Goal: Information Seeking & Learning: Learn about a topic

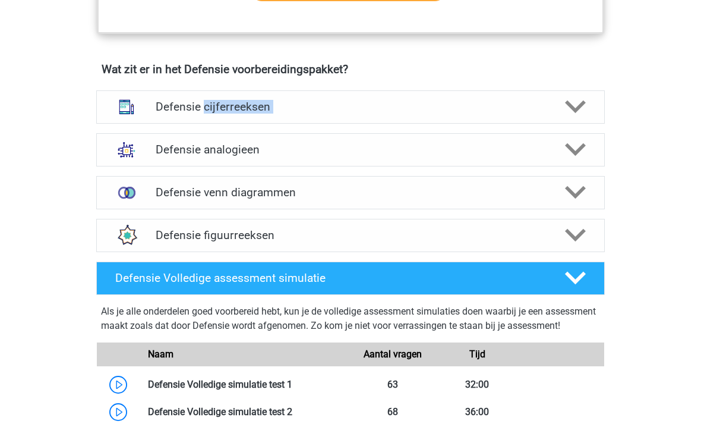
scroll to position [837, 0]
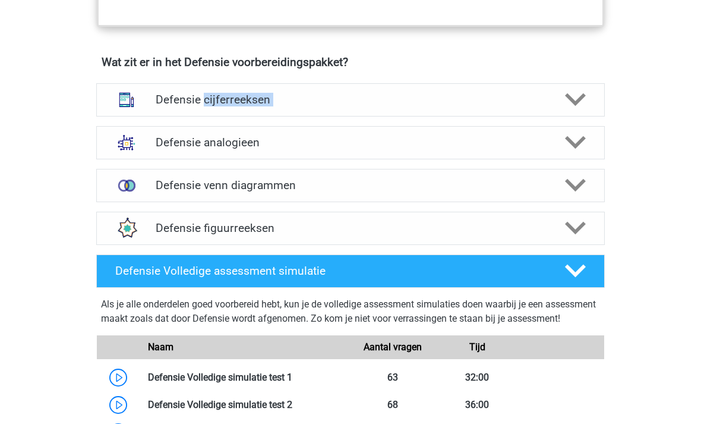
click at [575, 221] on icon at bounding box center [575, 228] width 21 height 21
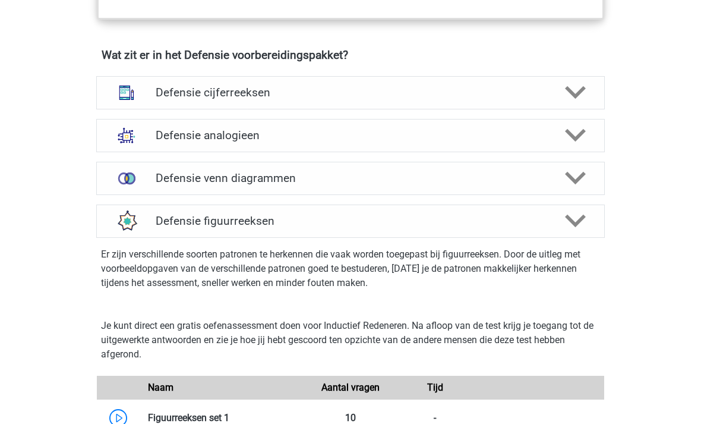
scroll to position [830, 0]
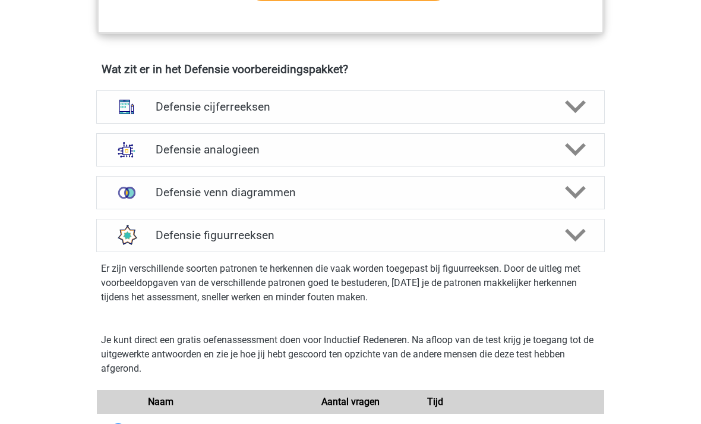
click at [582, 146] on polygon at bounding box center [575, 150] width 21 height 13
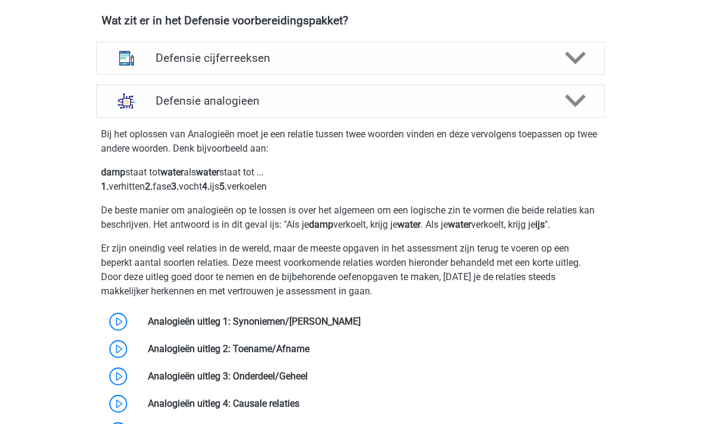
scroll to position [810, 0]
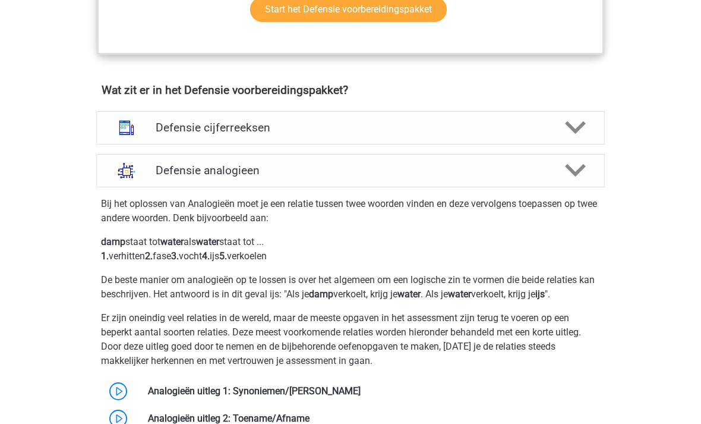
click at [567, 167] on polygon at bounding box center [575, 170] width 21 height 13
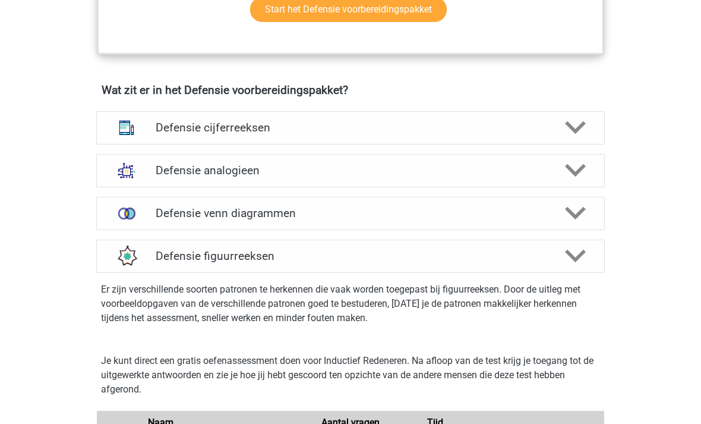
click at [576, 206] on icon at bounding box center [575, 213] width 21 height 21
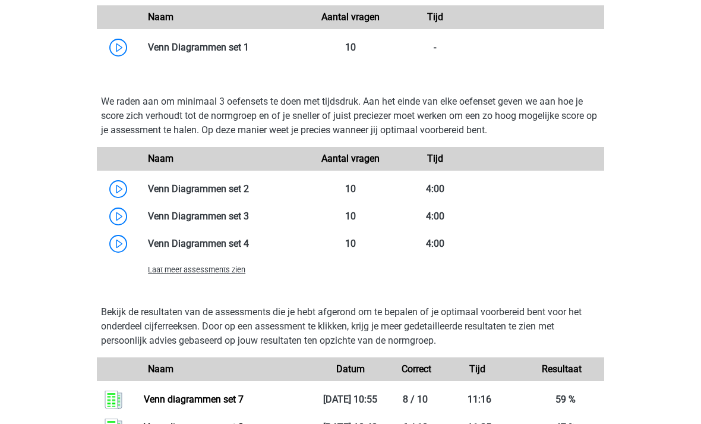
scroll to position [1158, 0]
click at [249, 249] on link at bounding box center [249, 243] width 0 height 11
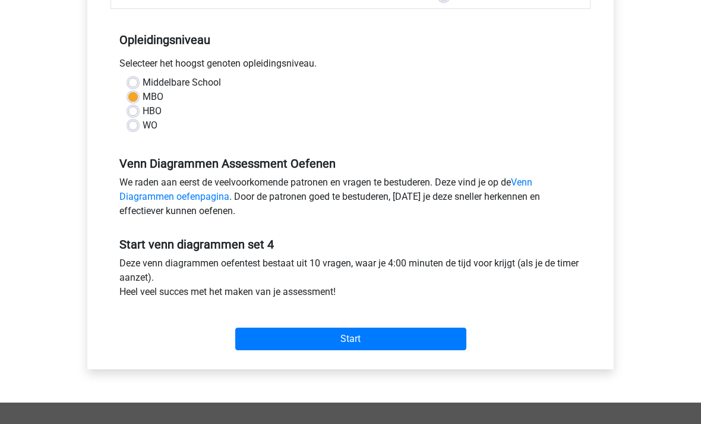
scroll to position [242, 0]
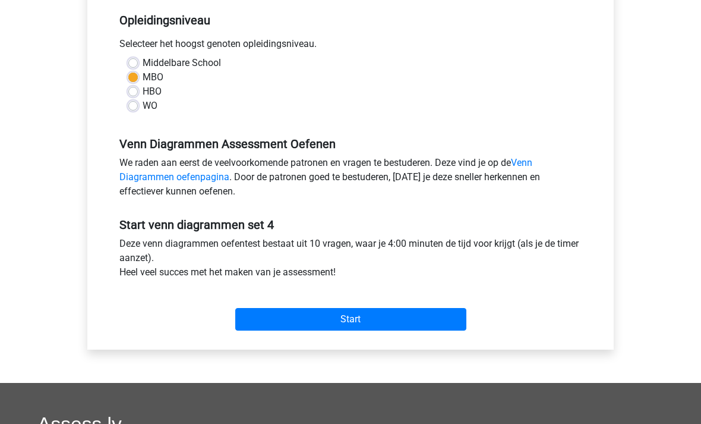
click at [262, 319] on input "Start" at bounding box center [350, 320] width 231 height 23
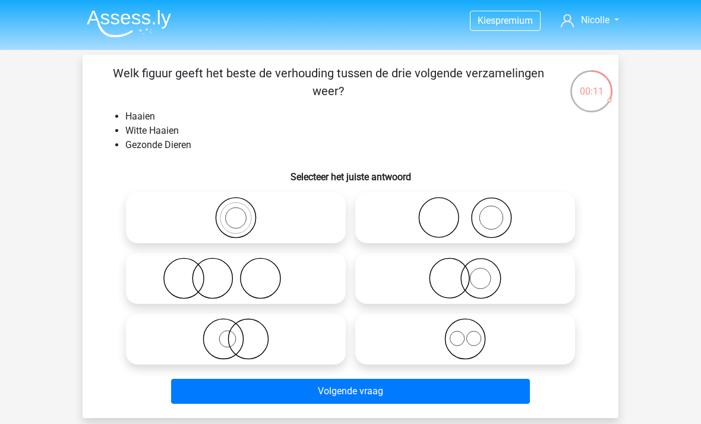
click at [282, 340] on icon at bounding box center [236, 339] width 210 height 42
click at [244, 333] on input "radio" at bounding box center [240, 329] width 8 height 8
radio input "true"
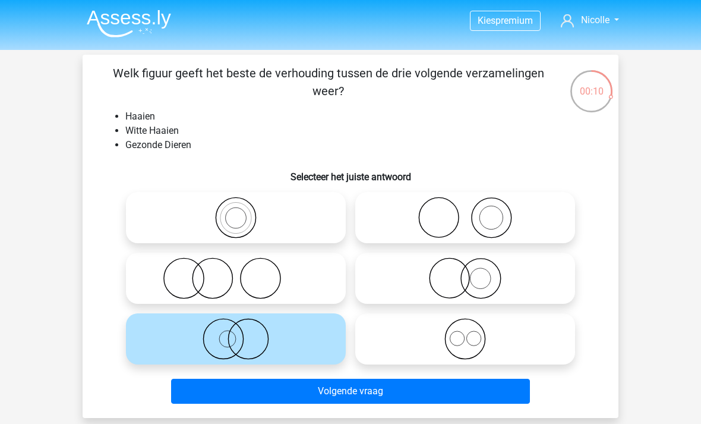
click at [320, 394] on button "Volgende vraag" at bounding box center [351, 391] width 360 height 25
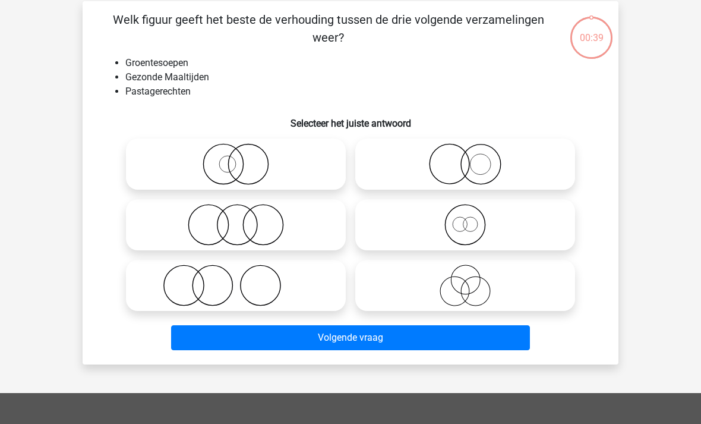
scroll to position [55, 0]
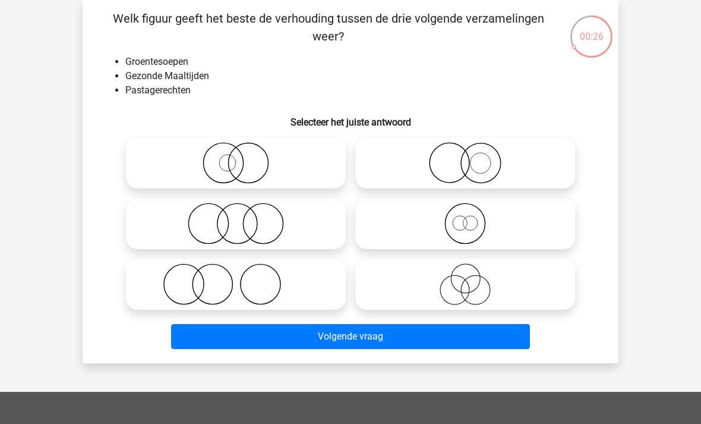
click at [250, 235] on icon at bounding box center [236, 224] width 210 height 42
click at [244, 218] on input "radio" at bounding box center [240, 214] width 8 height 8
radio input "true"
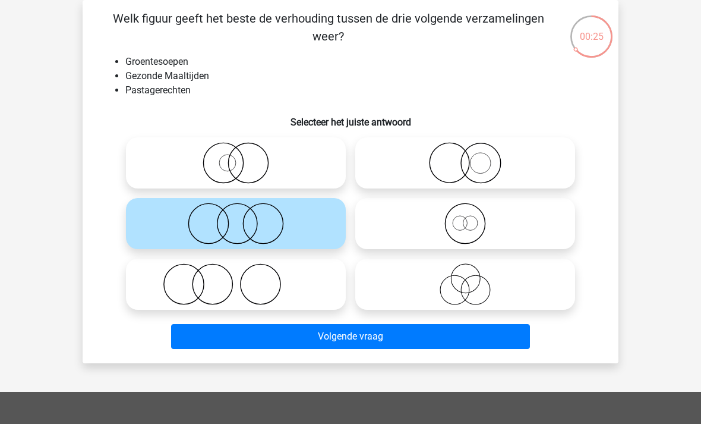
click at [247, 338] on button "Volgende vraag" at bounding box center [351, 336] width 360 height 25
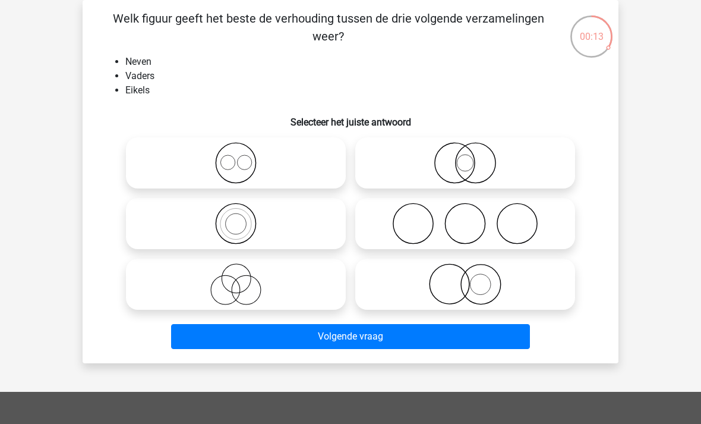
click at [416, 273] on icon at bounding box center [465, 284] width 210 height 42
click at [465, 273] on input "radio" at bounding box center [469, 274] width 8 height 8
radio input "true"
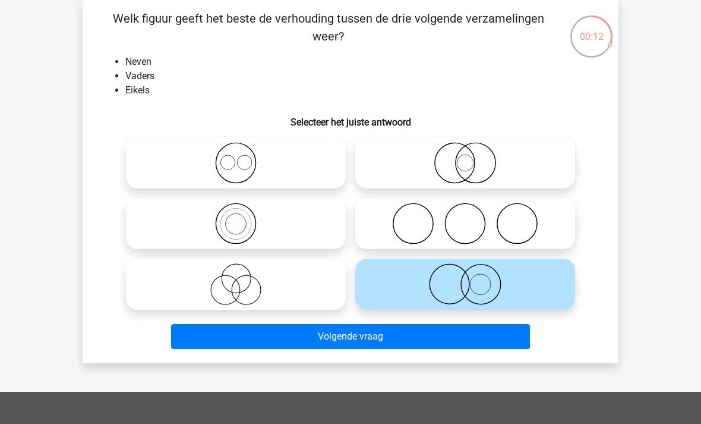
click at [309, 298] on icon at bounding box center [236, 284] width 210 height 42
click at [244, 278] on input "radio" at bounding box center [240, 274] width 8 height 8
radio input "true"
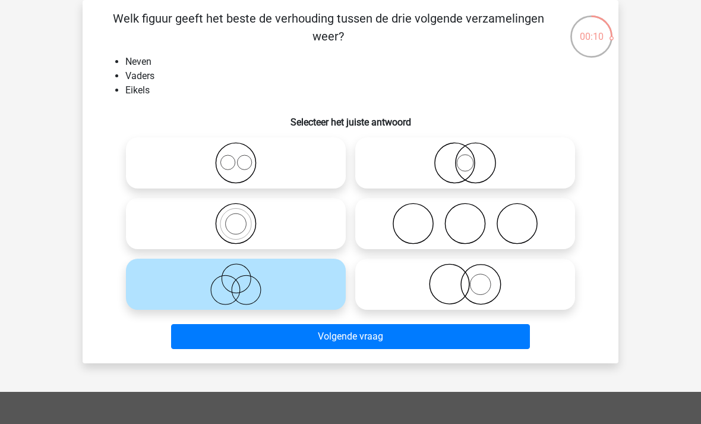
click at [423, 174] on icon at bounding box center [465, 163] width 210 height 42
click at [465, 157] on input "radio" at bounding box center [469, 153] width 8 height 8
radio input "true"
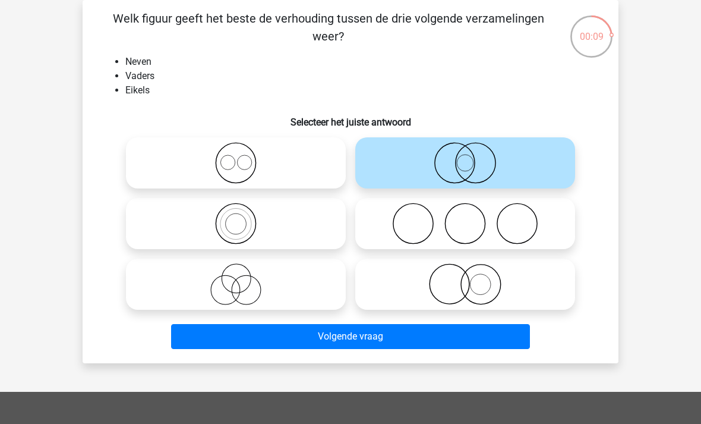
click at [311, 279] on icon at bounding box center [236, 284] width 210 height 42
click at [244, 278] on input "radio" at bounding box center [240, 274] width 8 height 8
radio input "true"
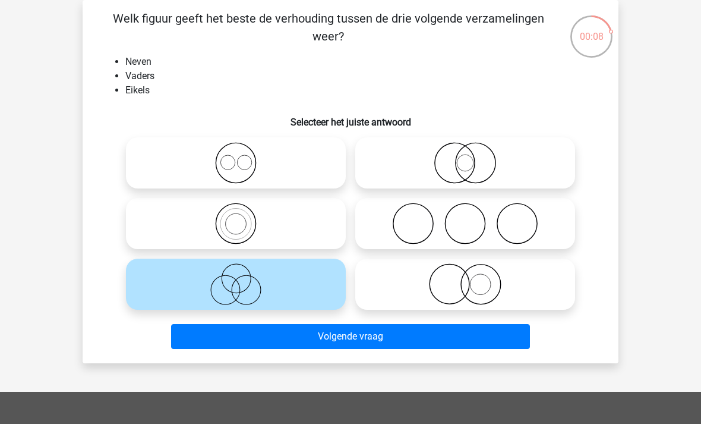
click at [309, 337] on button "Volgende vraag" at bounding box center [351, 336] width 360 height 25
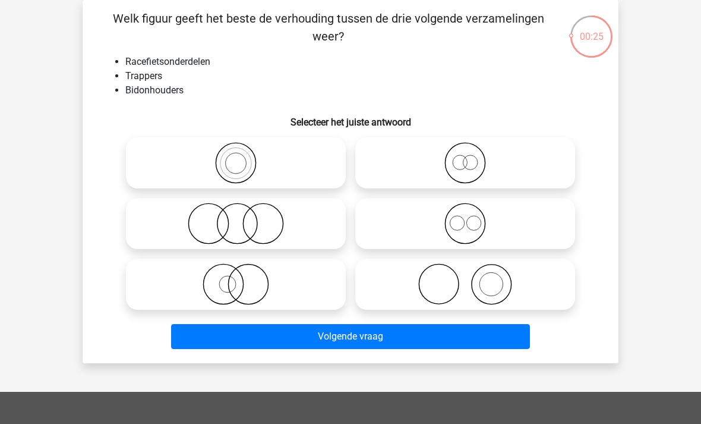
click at [224, 166] on icon at bounding box center [236, 163] width 210 height 42
click at [236, 157] on input "radio" at bounding box center [240, 153] width 8 height 8
radio input "true"
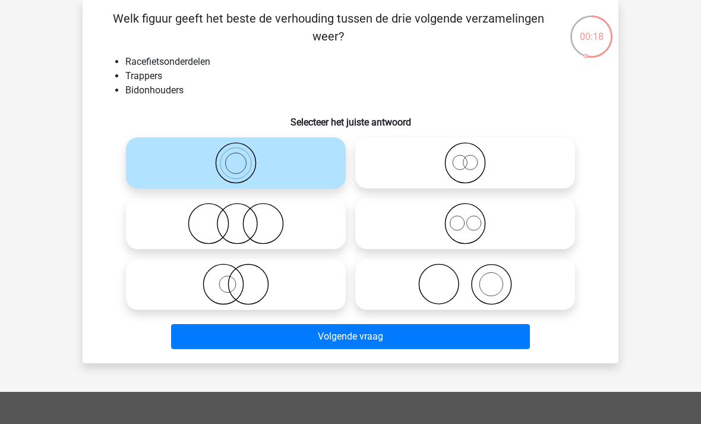
click at [515, 221] on icon at bounding box center [465, 224] width 210 height 42
click at [473, 218] on input "radio" at bounding box center [469, 214] width 8 height 8
radio input "true"
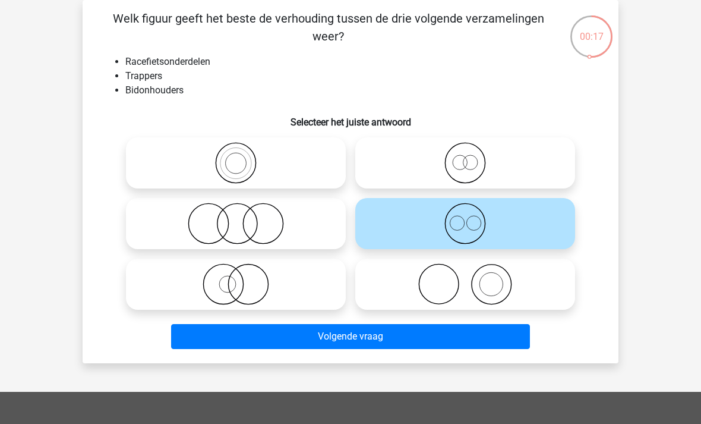
click at [433, 349] on button "Volgende vraag" at bounding box center [351, 336] width 360 height 25
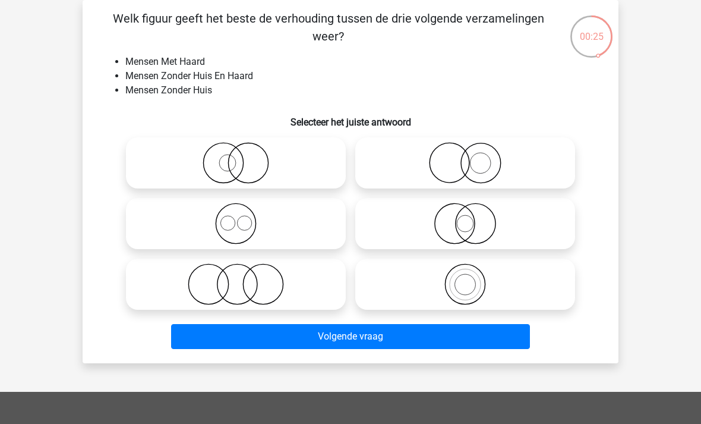
click at [443, 162] on icon at bounding box center [465, 163] width 210 height 42
click at [465, 157] on input "radio" at bounding box center [469, 153] width 8 height 8
radio input "true"
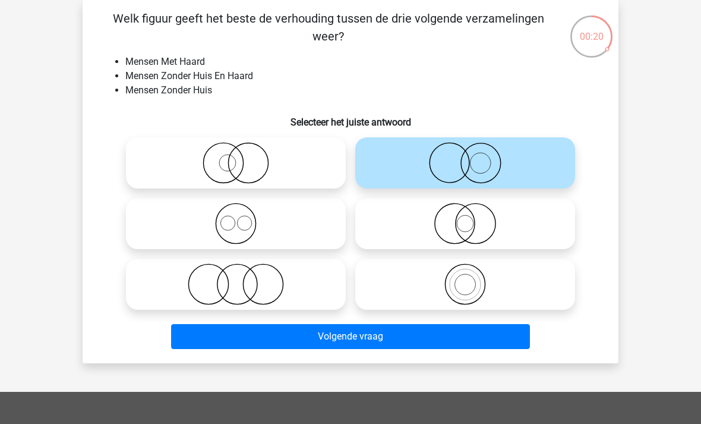
click at [308, 330] on button "Volgende vraag" at bounding box center [351, 336] width 360 height 25
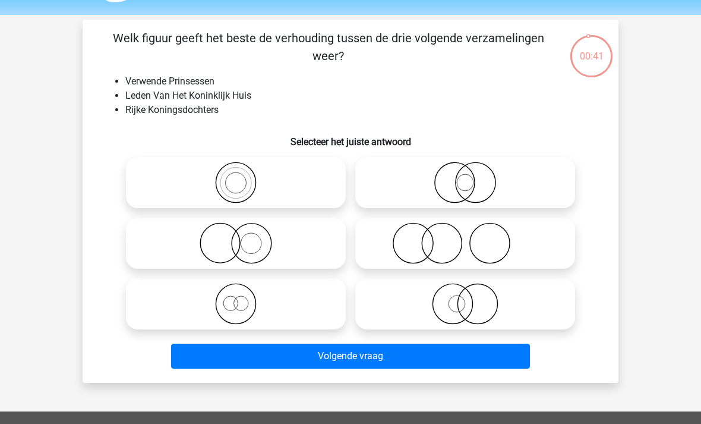
scroll to position [18, 0]
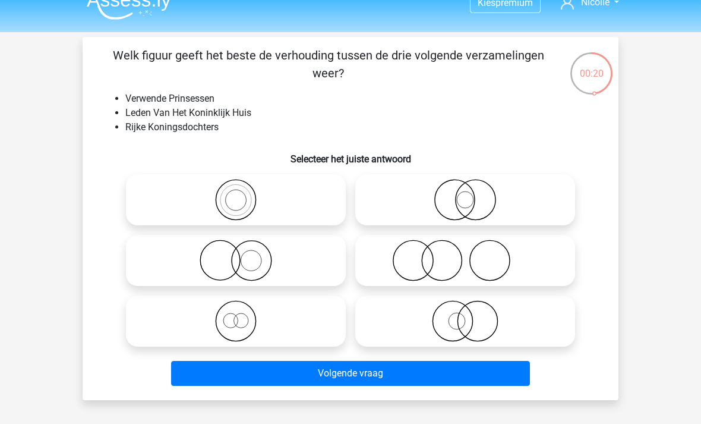
click at [188, 141] on div "Welk figuur geeft het beste de verhouding tussen de drie volgende verzamelingen…" at bounding box center [350, 218] width 527 height 344
click at [237, 114] on li "Leden Van Het Koninklijk Huis" at bounding box center [362, 113] width 474 height 14
click at [205, 105] on li "Verwende Prinsessen" at bounding box center [362, 99] width 474 height 14
click at [204, 146] on h6 "Selecteer het juiste antwoord" at bounding box center [351, 154] width 498 height 21
click at [241, 249] on input "radio" at bounding box center [240, 251] width 8 height 8
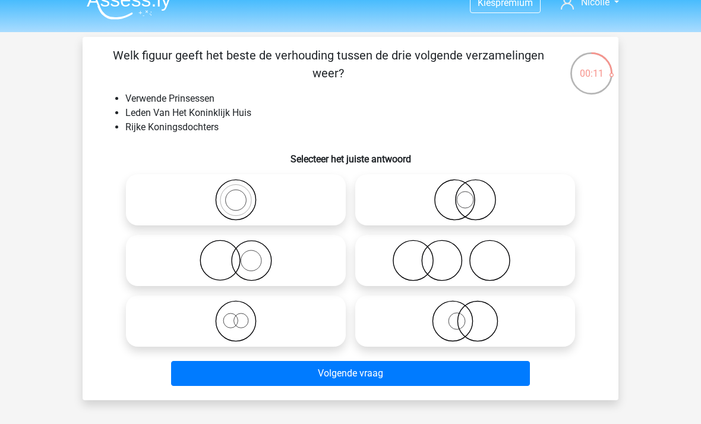
radio input "true"
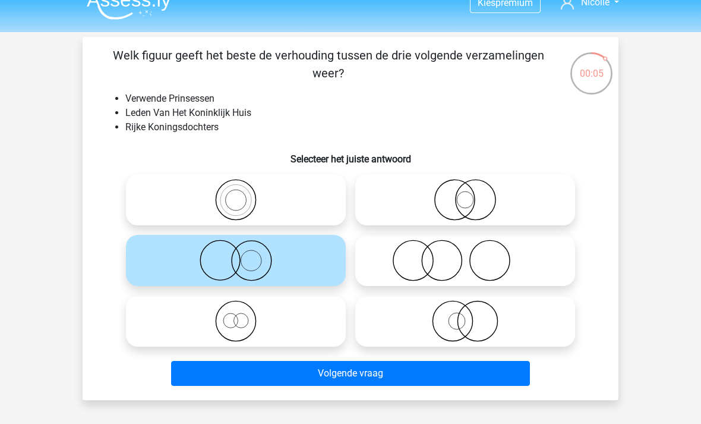
click at [484, 319] on icon at bounding box center [465, 321] width 210 height 42
click at [473, 315] on input "radio" at bounding box center [469, 311] width 8 height 8
radio input "true"
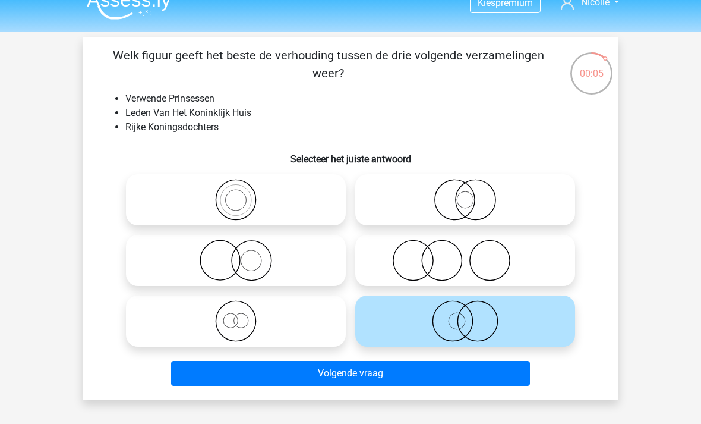
click at [447, 362] on button "Volgende vraag" at bounding box center [351, 373] width 360 height 25
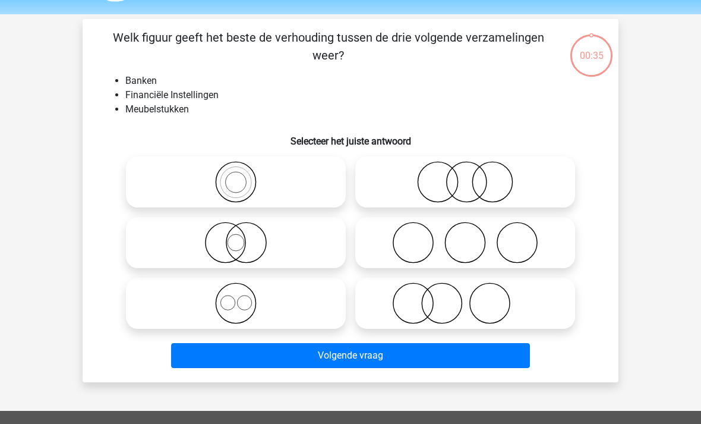
scroll to position [55, 0]
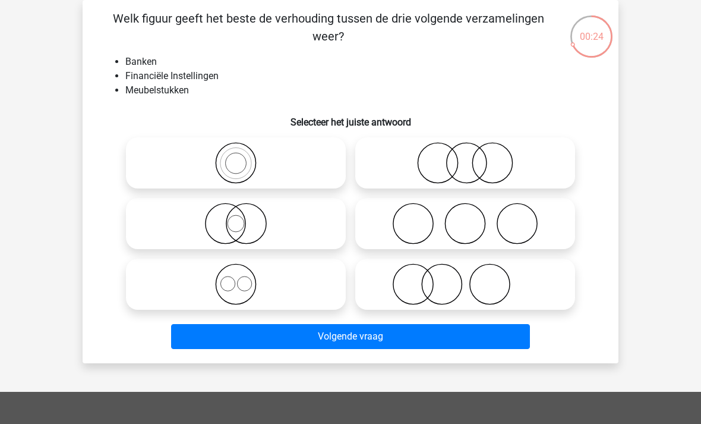
click at [441, 172] on icon at bounding box center [465, 163] width 210 height 42
click at [465, 157] on input "radio" at bounding box center [469, 153] width 8 height 8
radio input "true"
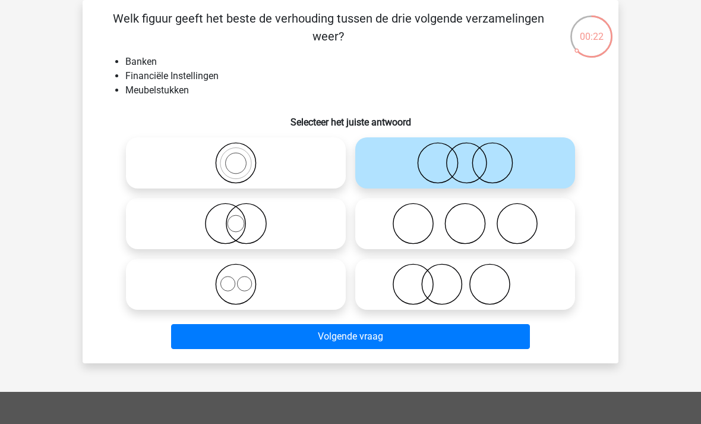
click at [399, 332] on button "Volgende vraag" at bounding box center [351, 336] width 360 height 25
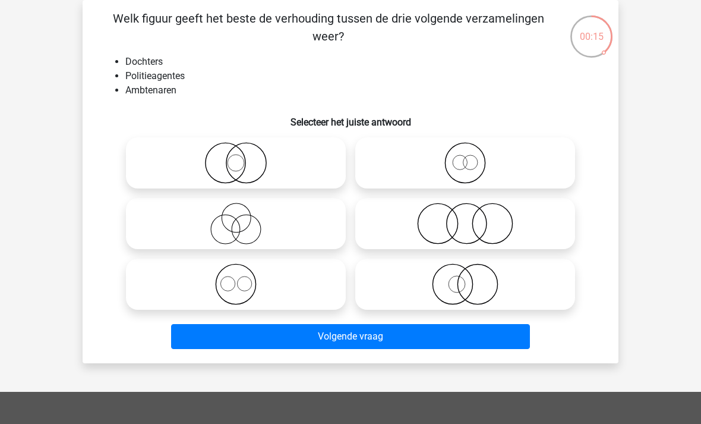
click at [301, 262] on label at bounding box center [236, 284] width 220 height 51
click at [244, 270] on input "radio" at bounding box center [240, 274] width 8 height 8
radio input "true"
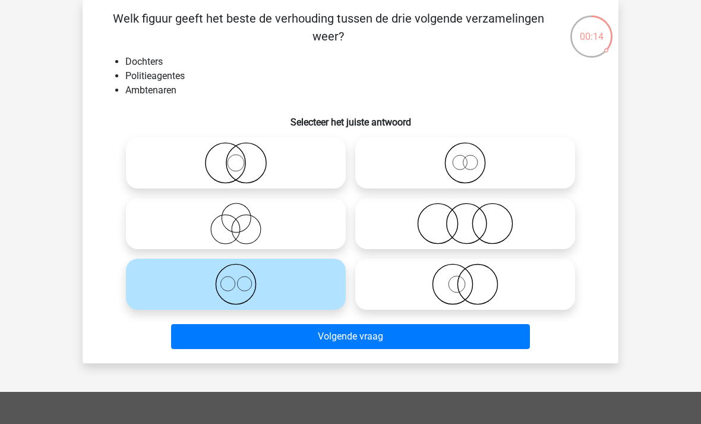
click at [326, 335] on button "Volgende vraag" at bounding box center [351, 336] width 360 height 25
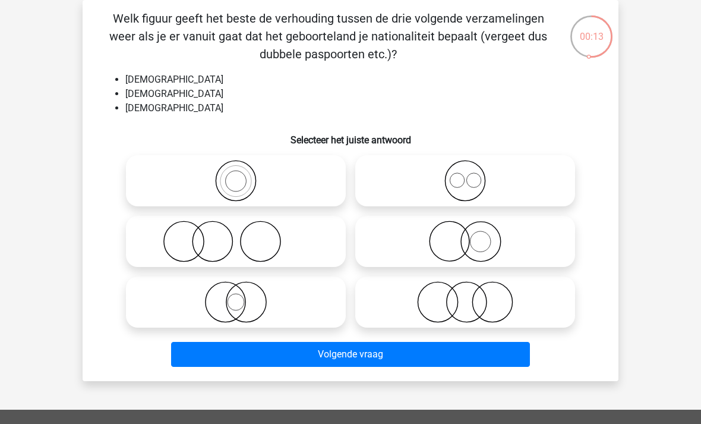
click at [282, 172] on icon at bounding box center [236, 181] width 210 height 42
click at [244, 172] on input "radio" at bounding box center [240, 171] width 8 height 8
radio input "true"
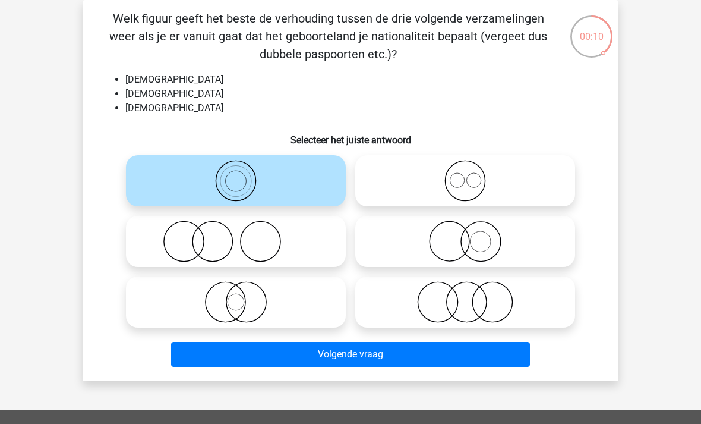
click at [248, 347] on button "Volgende vraag" at bounding box center [351, 354] width 360 height 25
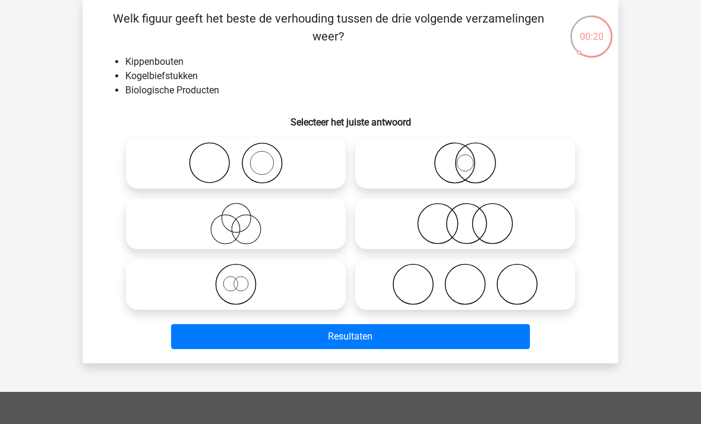
click at [546, 224] on icon at bounding box center [465, 224] width 210 height 42
click at [473, 218] on input "radio" at bounding box center [469, 214] width 8 height 8
radio input "true"
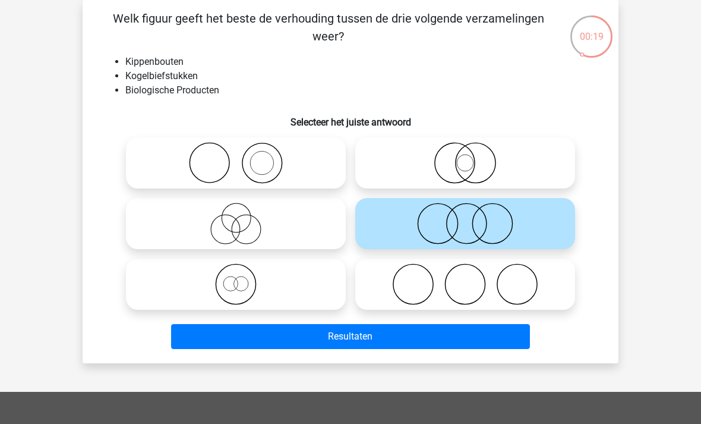
click at [526, 212] on icon at bounding box center [465, 224] width 210 height 42
click at [473, 212] on input "radio" at bounding box center [469, 214] width 8 height 8
click at [373, 337] on button "Resultaten" at bounding box center [351, 336] width 360 height 25
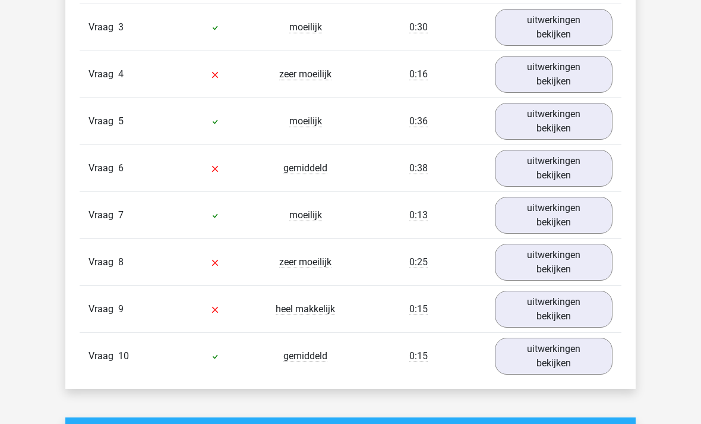
click at [589, 61] on link "uitwerkingen bekijken" at bounding box center [554, 74] width 118 height 37
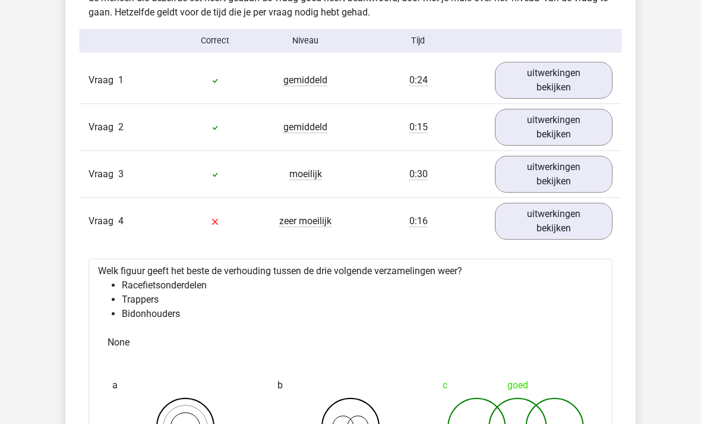
click at [568, 163] on link "uitwerkingen bekijken" at bounding box center [554, 174] width 118 height 37
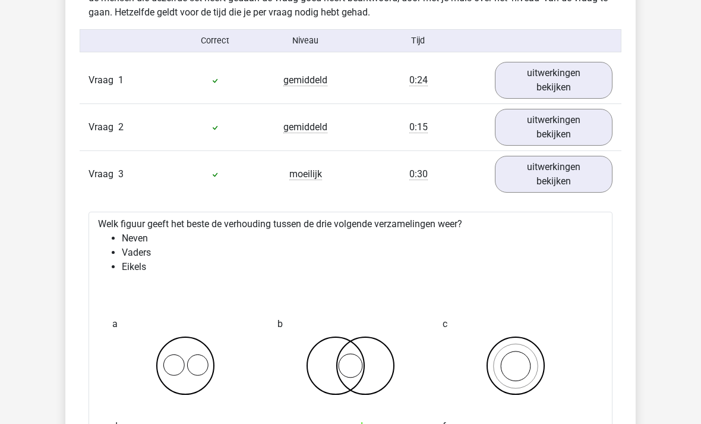
click at [577, 137] on link "uitwerkingen bekijken" at bounding box center [554, 127] width 118 height 37
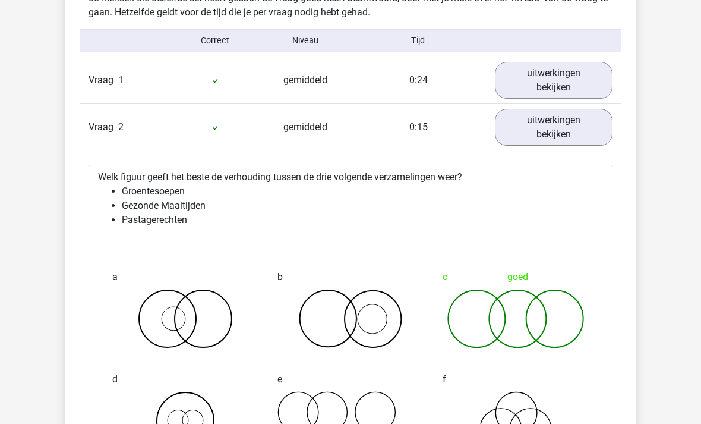
click at [575, 67] on link "uitwerkingen bekijken" at bounding box center [554, 80] width 118 height 37
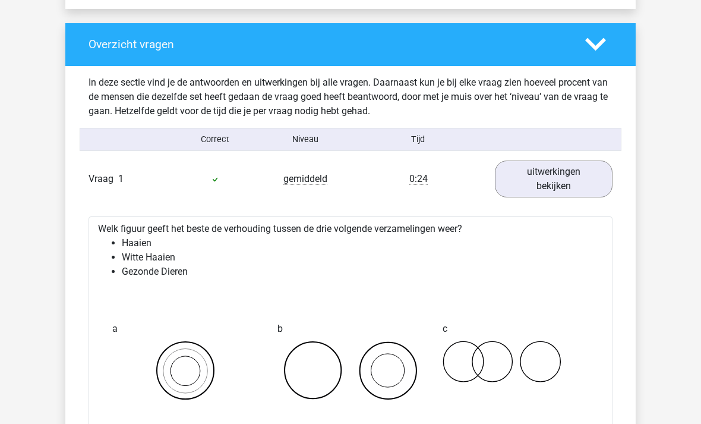
scroll to position [830, 0]
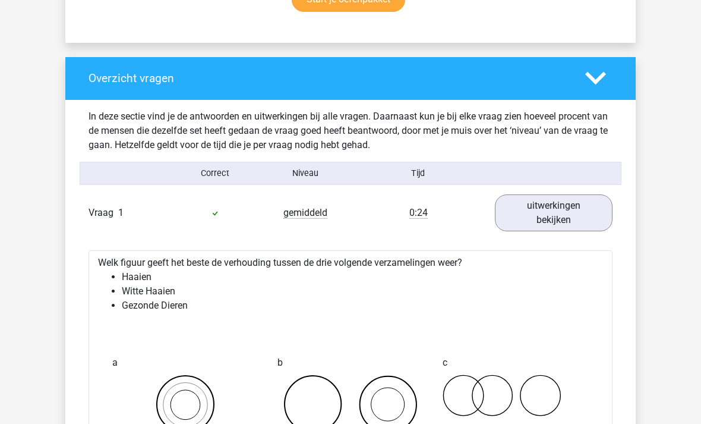
click at [540, 209] on link "uitwerkingen bekijken" at bounding box center [554, 212] width 118 height 37
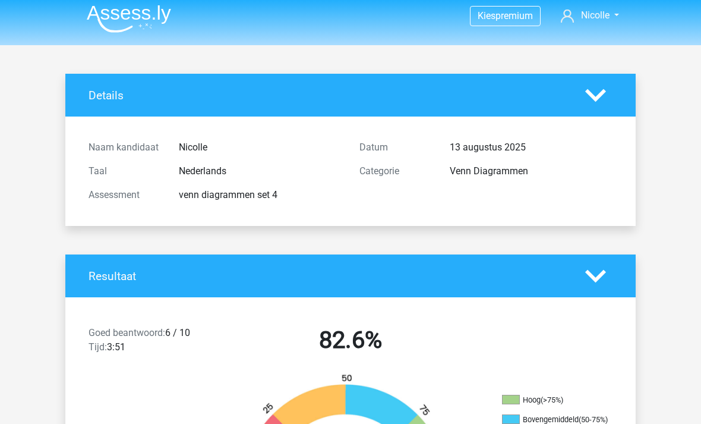
scroll to position [0, 0]
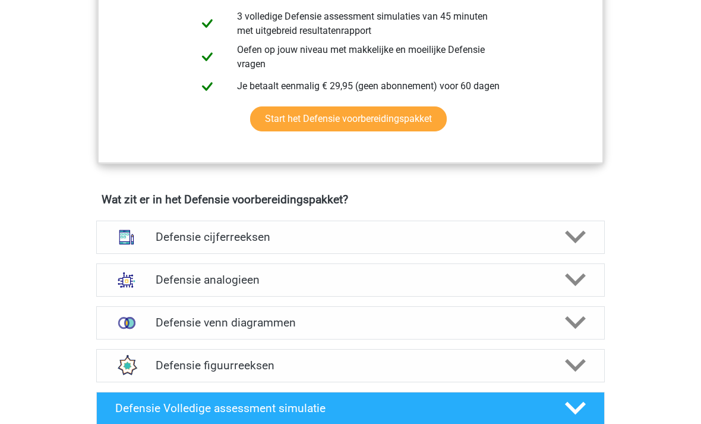
scroll to position [699, 0]
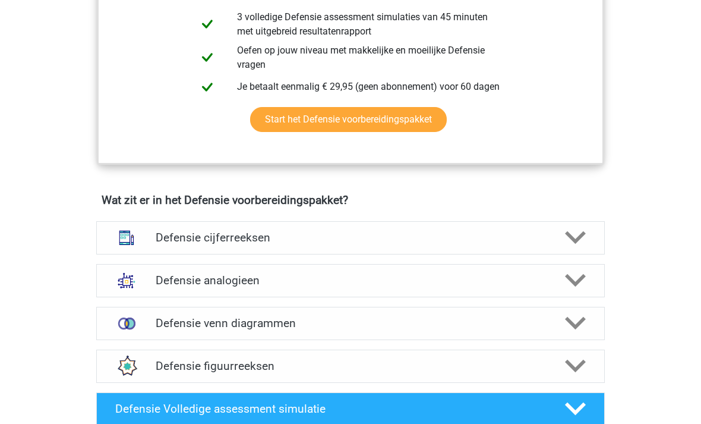
click at [580, 273] on icon at bounding box center [575, 280] width 21 height 21
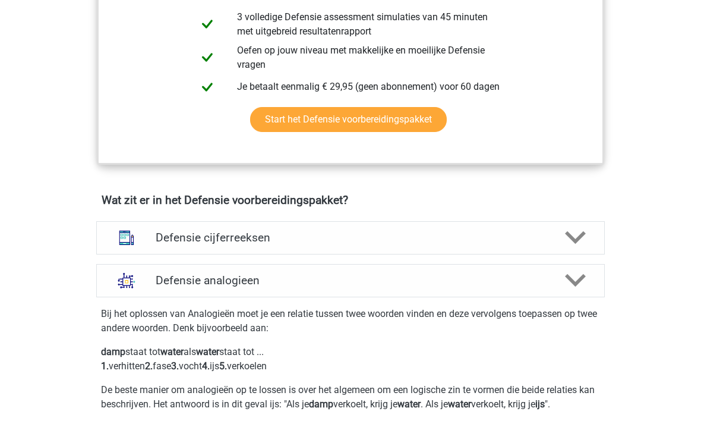
scroll to position [700, 0]
click at [565, 274] on div at bounding box center [575, 280] width 40 height 21
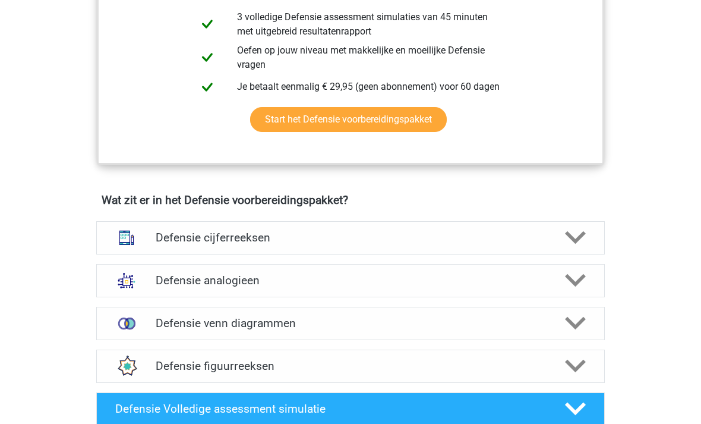
click at [569, 317] on icon at bounding box center [575, 323] width 21 height 21
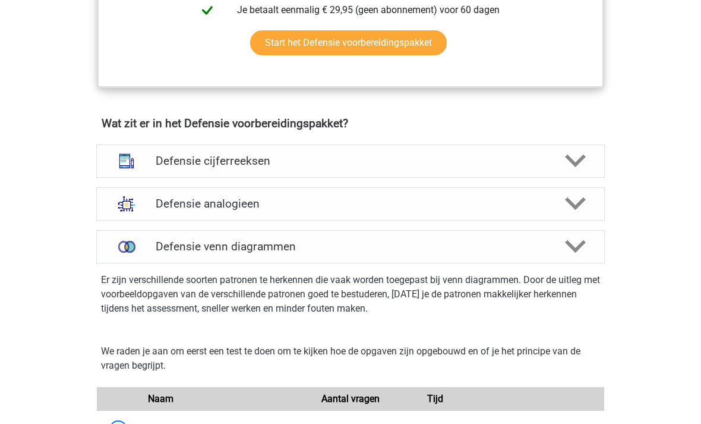
scroll to position [778, 0]
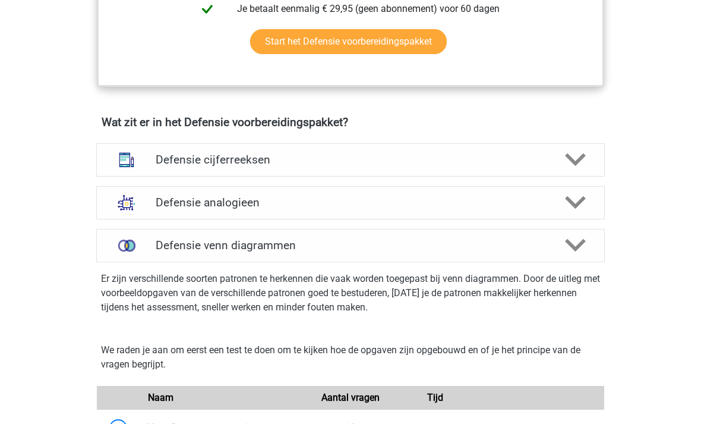
click at [572, 241] on icon at bounding box center [575, 245] width 21 height 21
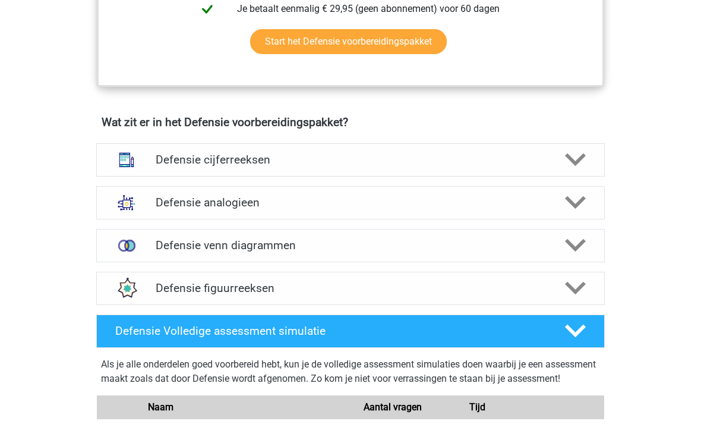
click at [586, 203] on icon at bounding box center [575, 202] width 21 height 21
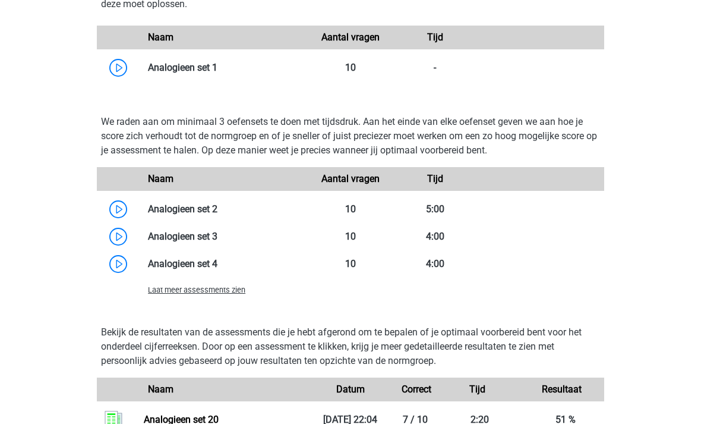
scroll to position [1418, 0]
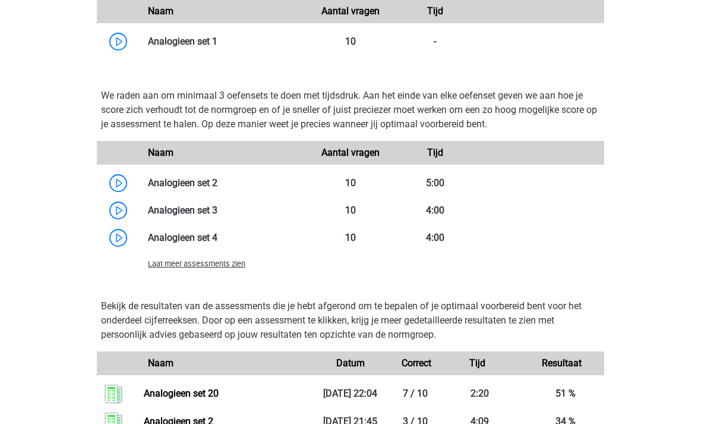
click at [218, 177] on link at bounding box center [218, 182] width 0 height 11
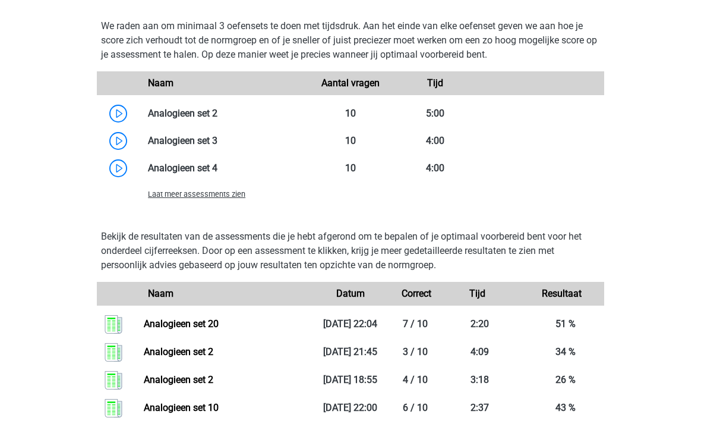
scroll to position [1488, 0]
click at [218, 140] on link at bounding box center [218, 140] width 0 height 11
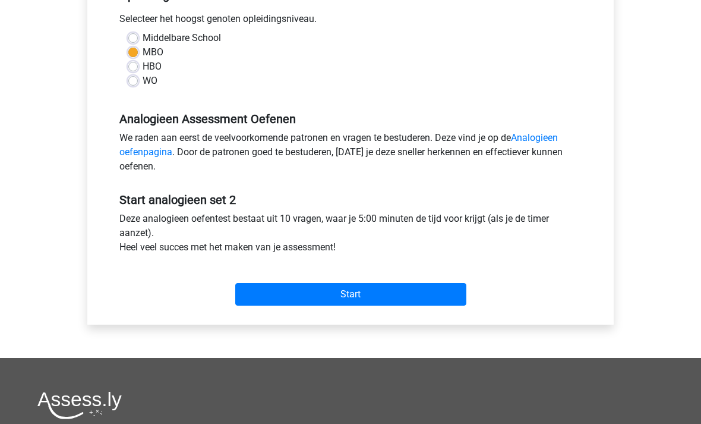
scroll to position [278, 0]
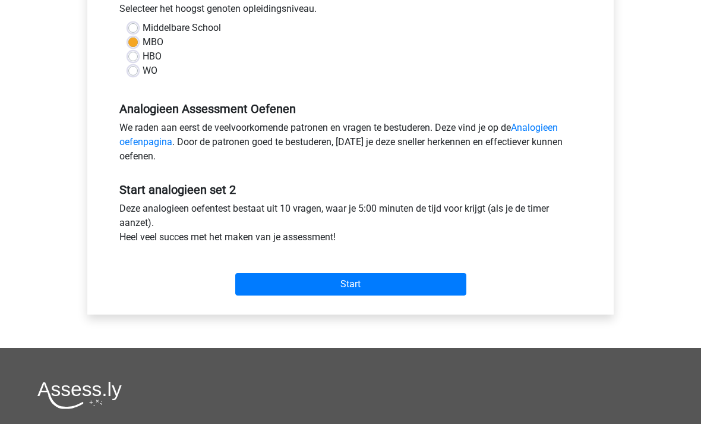
click at [266, 282] on input "Start" at bounding box center [350, 284] width 231 height 23
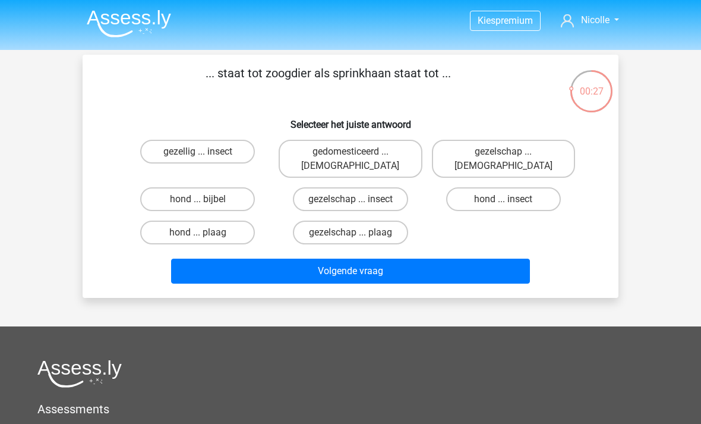
click at [499, 190] on label "hond ... insect" at bounding box center [503, 199] width 115 height 24
click at [503, 199] on input "hond ... insect" at bounding box center [507, 203] width 8 height 8
radio input "true"
click at [462, 259] on button "Volgende vraag" at bounding box center [351, 271] width 360 height 25
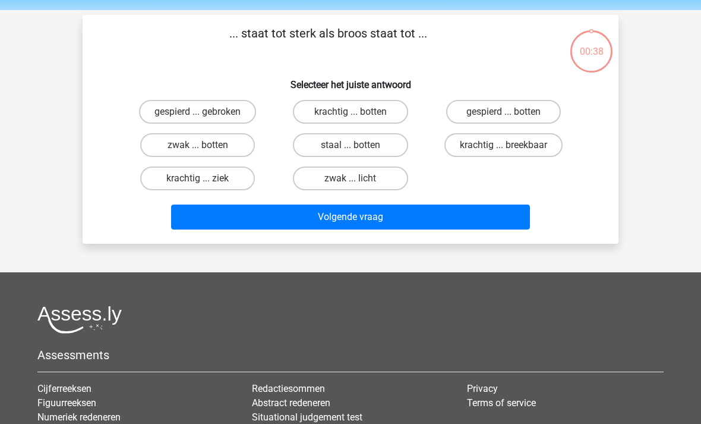
scroll to position [55, 0]
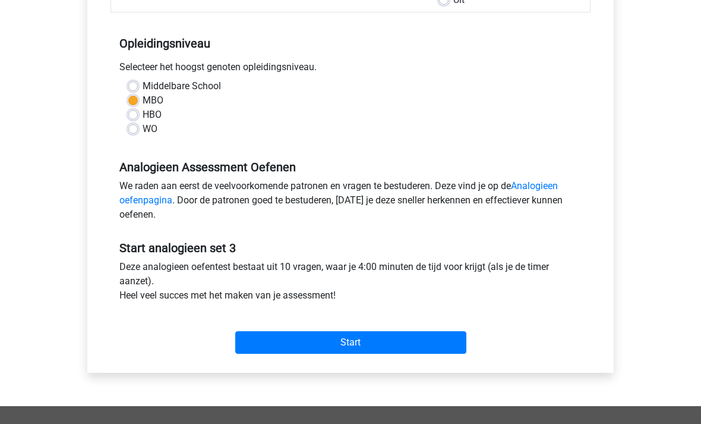
scroll to position [194, 0]
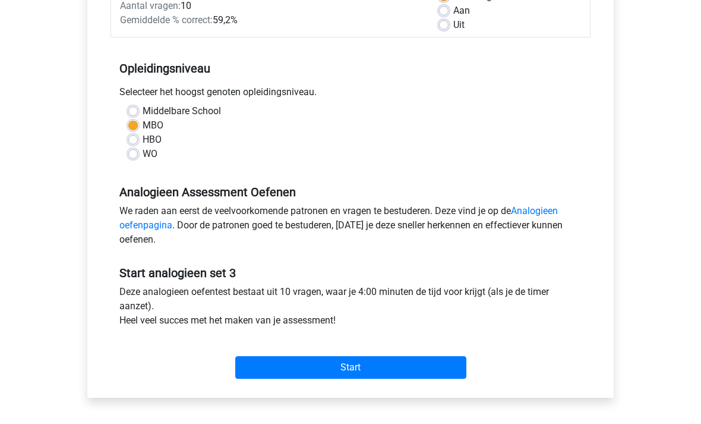
click at [393, 377] on input "Start" at bounding box center [350, 368] width 231 height 23
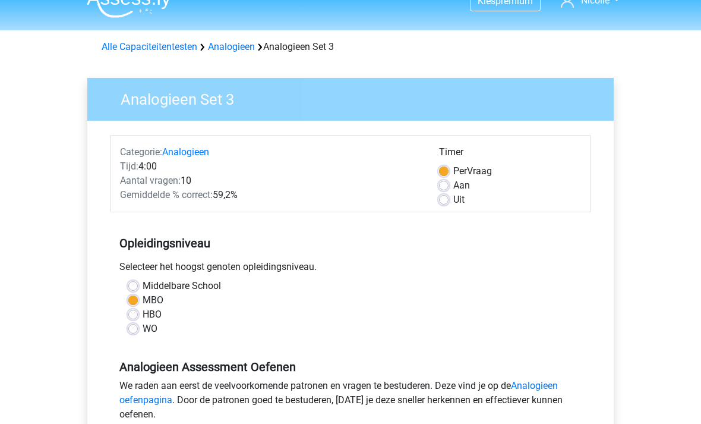
scroll to position [0, 0]
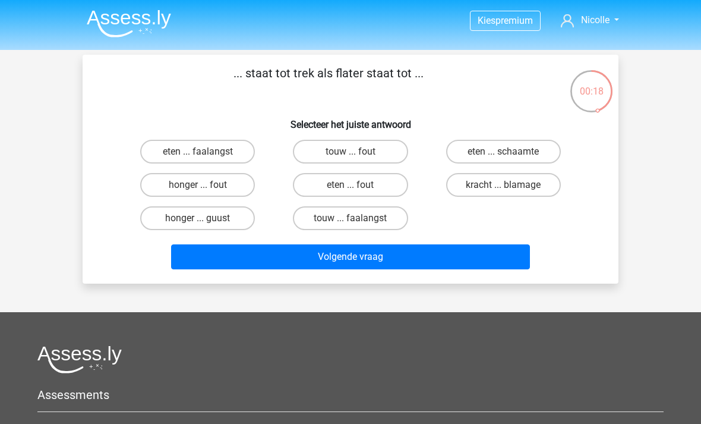
click at [221, 213] on label "honger ... guust" at bounding box center [197, 218] width 115 height 24
click at [206, 218] on input "honger ... guust" at bounding box center [202, 222] width 8 height 8
radio input "true"
click at [282, 257] on button "Volgende vraag" at bounding box center [351, 256] width 360 height 25
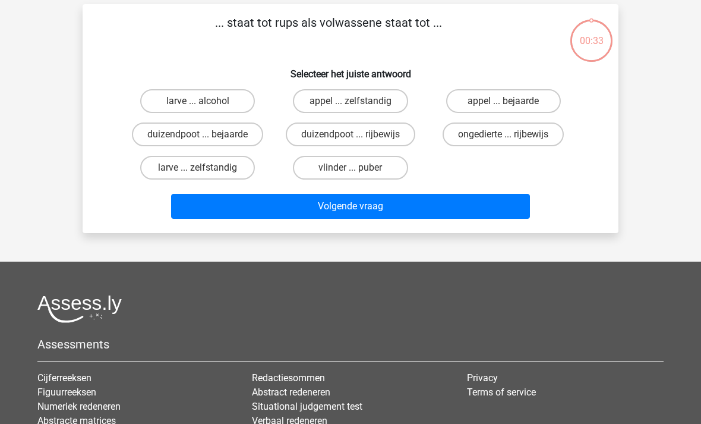
scroll to position [55, 0]
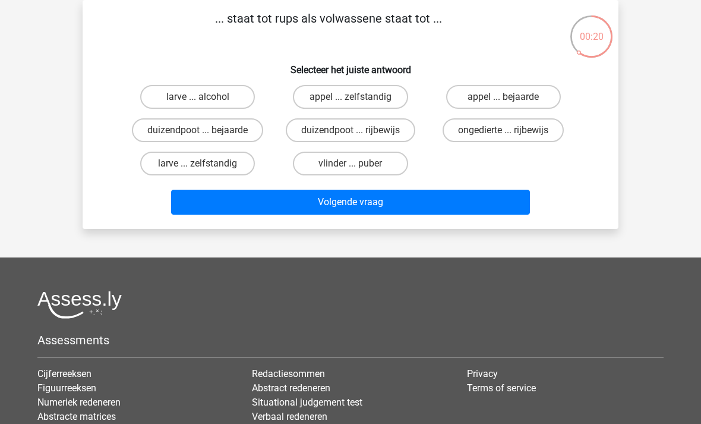
click at [385, 171] on label "vlinder ... puber" at bounding box center [350, 164] width 115 height 24
click at [358, 171] on input "vlinder ... puber" at bounding box center [355, 167] width 8 height 8
radio input "true"
click at [238, 149] on div "larve ... zelfstandig" at bounding box center [197, 163] width 153 height 33
click at [241, 130] on label "duizendpoot ... bejaarde" at bounding box center [197, 130] width 131 height 24
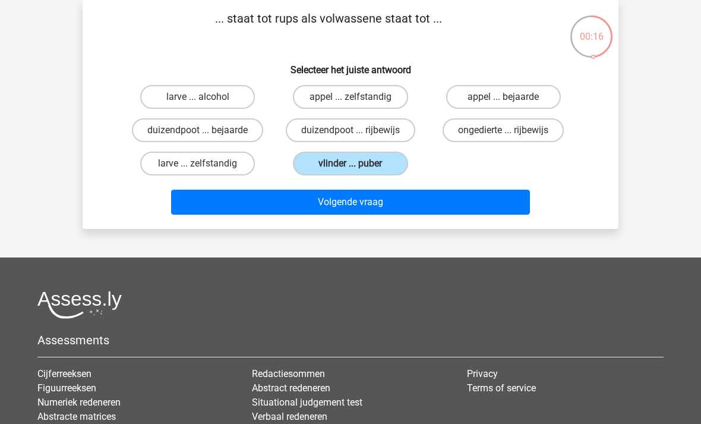
click at [206, 130] on input "duizendpoot ... bejaarde" at bounding box center [202, 134] width 8 height 8
radio input "true"
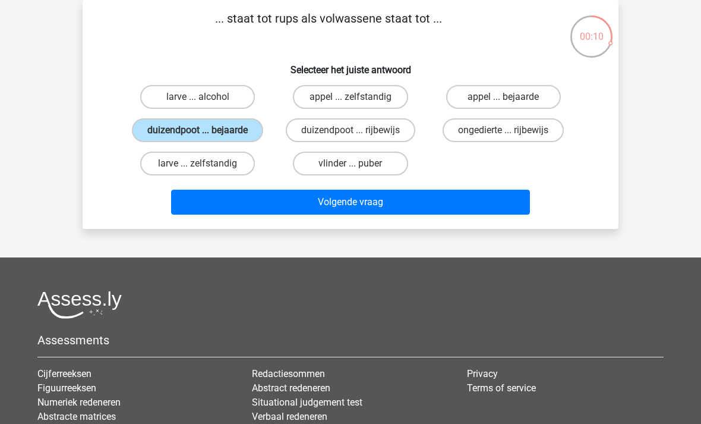
click at [372, 162] on label "vlinder ... puber" at bounding box center [350, 164] width 115 height 24
click at [358, 163] on input "vlinder ... puber" at bounding box center [355, 167] width 8 height 8
radio input "true"
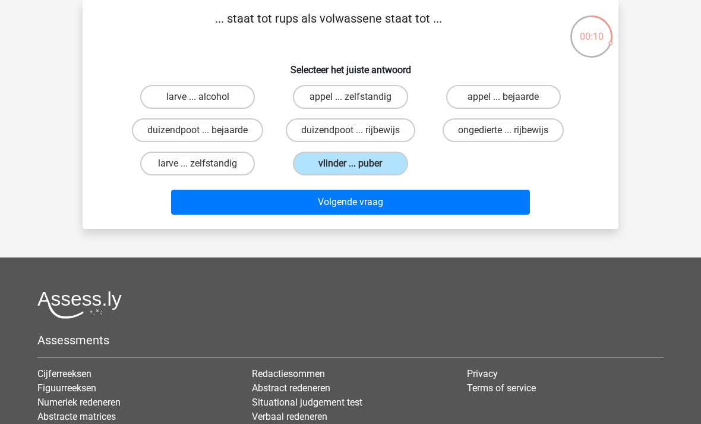
click at [343, 198] on button "Volgende vraag" at bounding box center [351, 202] width 360 height 25
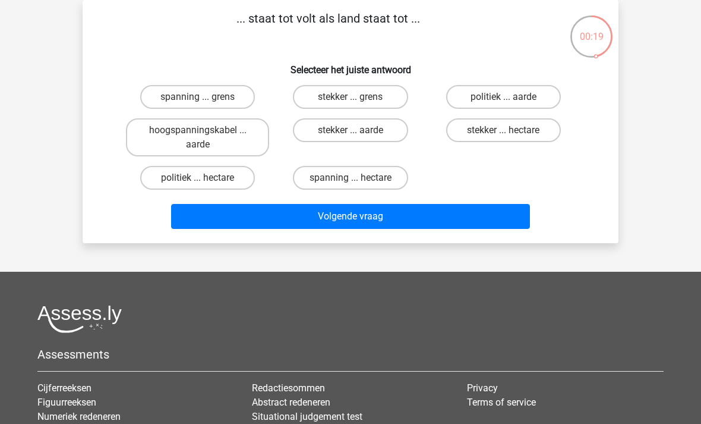
click at [332, 189] on label "spanning ... hectare" at bounding box center [350, 178] width 115 height 24
click at [351, 185] on input "spanning ... hectare" at bounding box center [355, 182] width 8 height 8
radio input "true"
click at [282, 210] on button "Volgende vraag" at bounding box center [351, 216] width 360 height 25
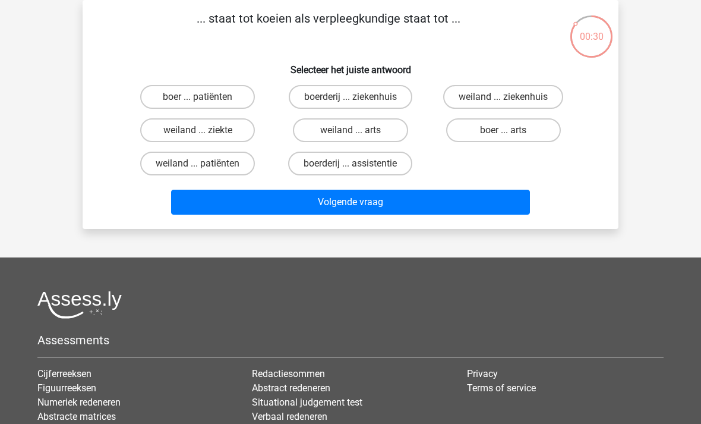
click at [222, 96] on label "boer ... patiënten" at bounding box center [197, 97] width 115 height 24
click at [206, 97] on input "boer ... patiënten" at bounding box center [202, 101] width 8 height 8
radio input "true"
click at [384, 89] on label "boerderij ... ziekenhuis" at bounding box center [351, 97] width 124 height 24
click at [358, 97] on input "boerderij ... ziekenhuis" at bounding box center [355, 101] width 8 height 8
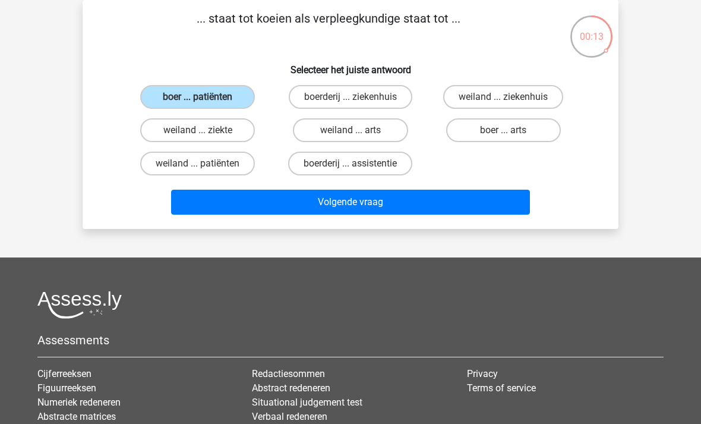
radio input "true"
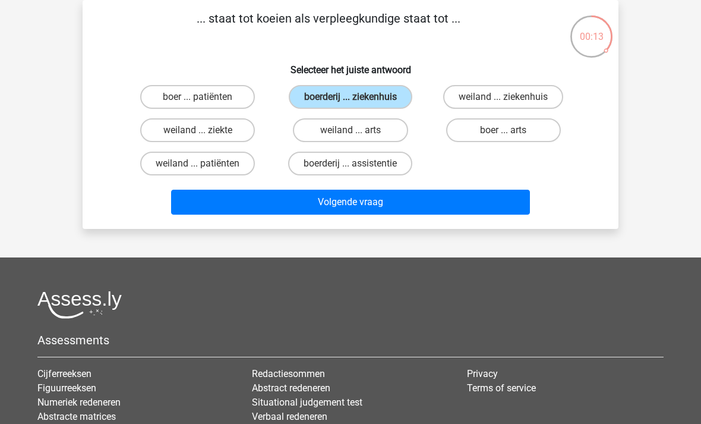
click at [300, 199] on button "Volgende vraag" at bounding box center [351, 202] width 360 height 25
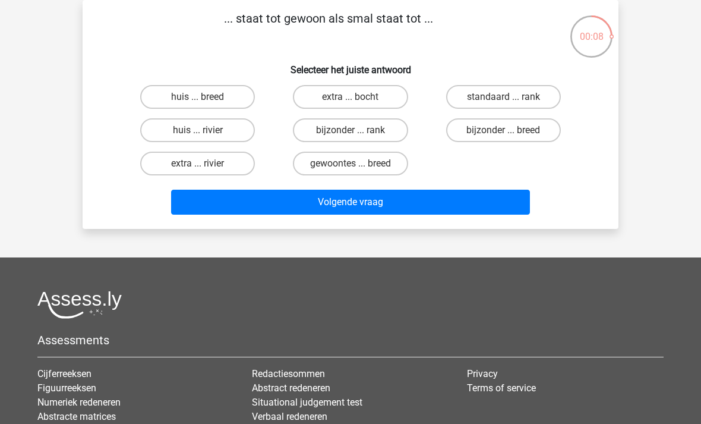
click at [479, 136] on label "bijzonder ... breed" at bounding box center [503, 130] width 115 height 24
click at [503, 136] on input "bijzonder ... breed" at bounding box center [507, 134] width 8 height 8
radio input "true"
click at [389, 207] on button "Volgende vraag" at bounding box center [351, 202] width 360 height 25
click at [383, 137] on label "misdaad ... ziekte" at bounding box center [350, 130] width 115 height 24
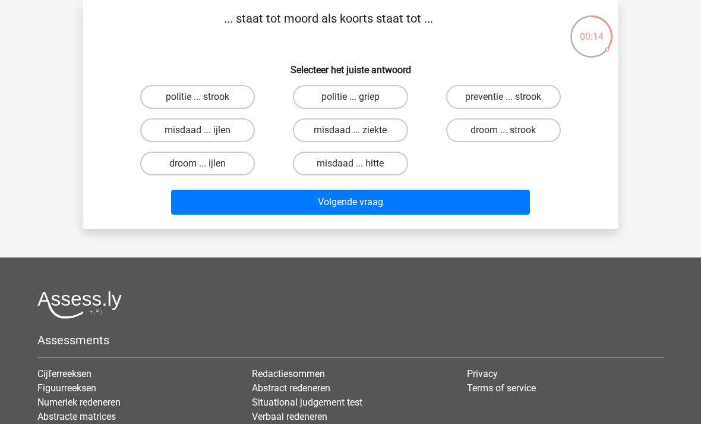
click at [358, 137] on input "misdaad ... ziekte" at bounding box center [355, 134] width 8 height 8
radio input "true"
click at [329, 206] on button "Volgende vraag" at bounding box center [351, 202] width 360 height 25
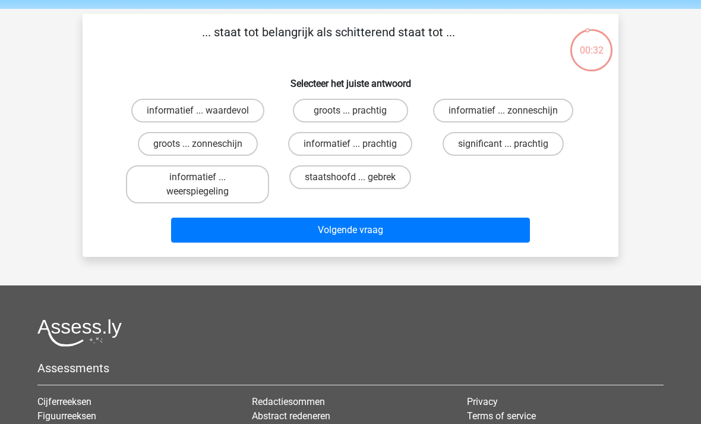
scroll to position [39, 0]
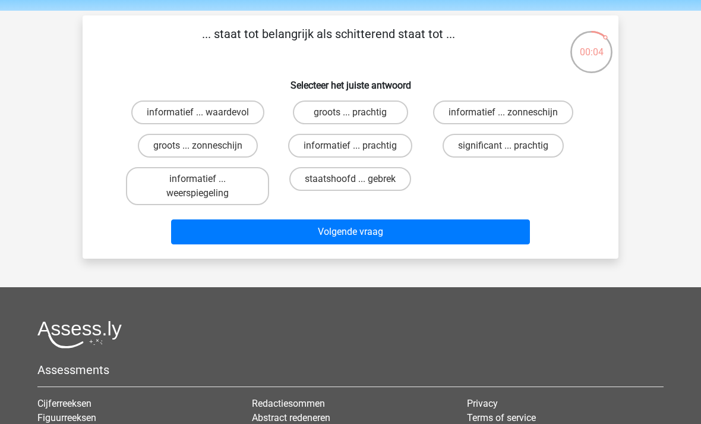
click at [216, 147] on label "groots ... zonneschijn" at bounding box center [198, 146] width 120 height 24
click at [206, 147] on input "groots ... zonneschijn" at bounding box center [202, 150] width 8 height 8
radio input "true"
click at [248, 224] on button "Volgende vraag" at bounding box center [351, 231] width 360 height 25
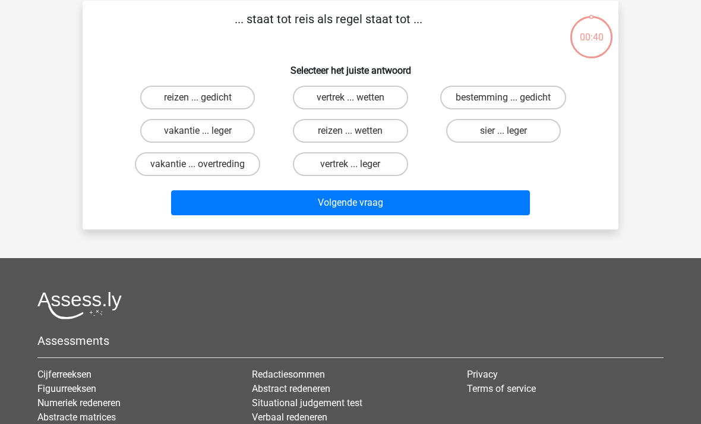
scroll to position [55, 0]
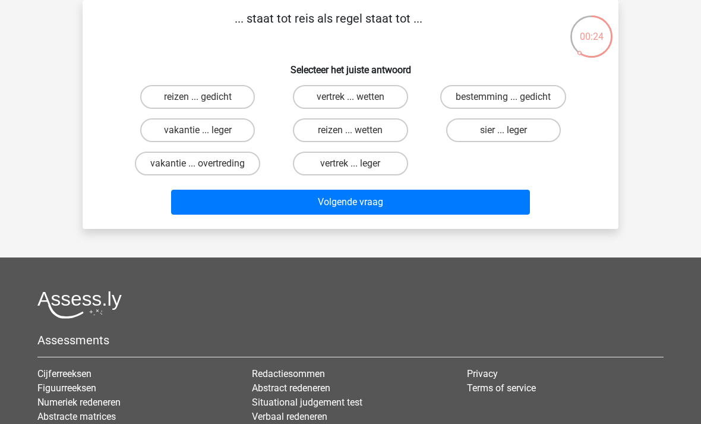
click at [234, 167] on label "vakantie ... overtreding" at bounding box center [197, 164] width 125 height 24
click at [206, 167] on input "vakantie ... overtreding" at bounding box center [202, 167] width 8 height 8
radio input "true"
click at [275, 210] on button "Volgende vraag" at bounding box center [351, 202] width 360 height 25
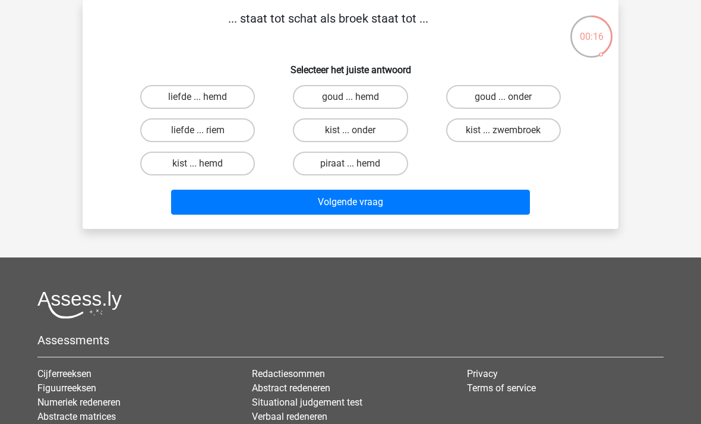
click at [384, 122] on label "kist ... onder" at bounding box center [350, 130] width 115 height 24
click at [358, 130] on input "kist ... onder" at bounding box center [355, 134] width 8 height 8
radio input "true"
click at [325, 207] on button "Volgende vraag" at bounding box center [351, 202] width 360 height 25
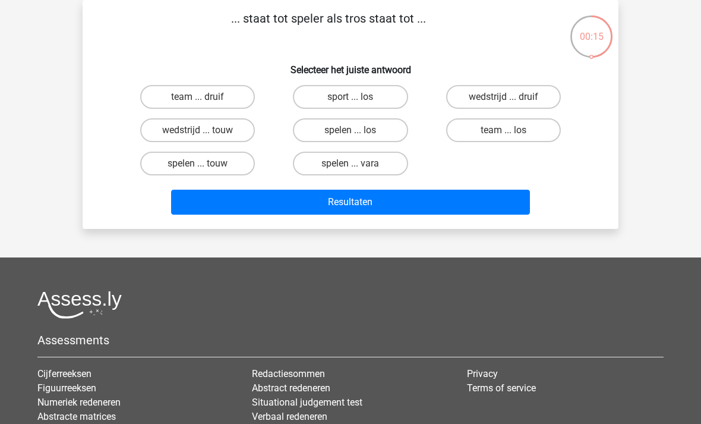
click at [230, 99] on label "team ... druif" at bounding box center [197, 97] width 115 height 24
click at [206, 99] on input "team ... druif" at bounding box center [202, 101] width 8 height 8
radio input "true"
click at [232, 133] on label "wedstrijd ... touw" at bounding box center [197, 130] width 115 height 24
click at [206, 133] on input "wedstrijd ... touw" at bounding box center [202, 134] width 8 height 8
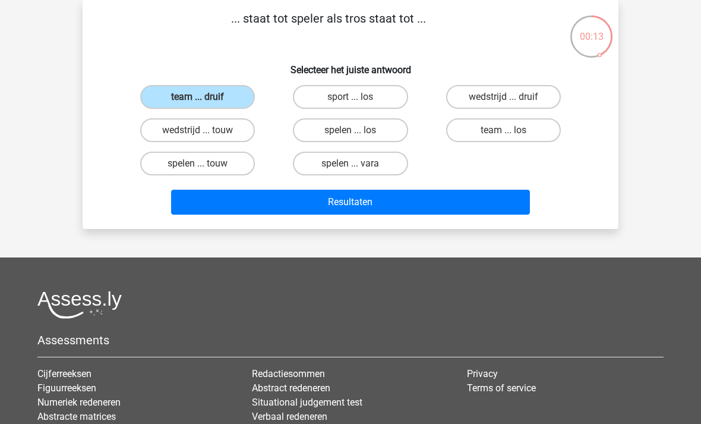
radio input "true"
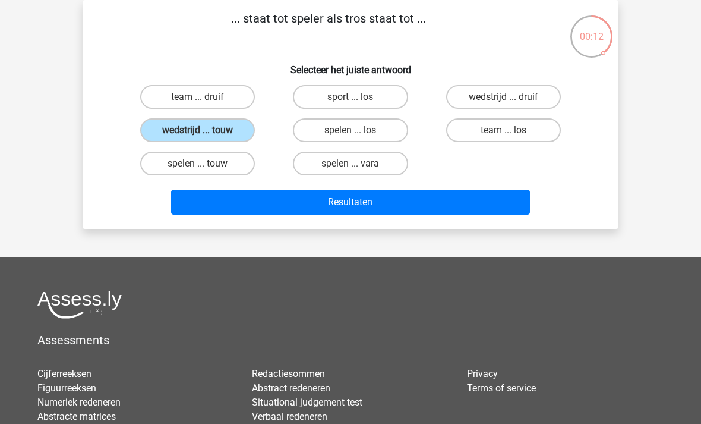
click at [223, 97] on label "team ... druif" at bounding box center [197, 97] width 115 height 24
click at [206, 97] on input "team ... druif" at bounding box center [202, 101] width 8 height 8
radio input "true"
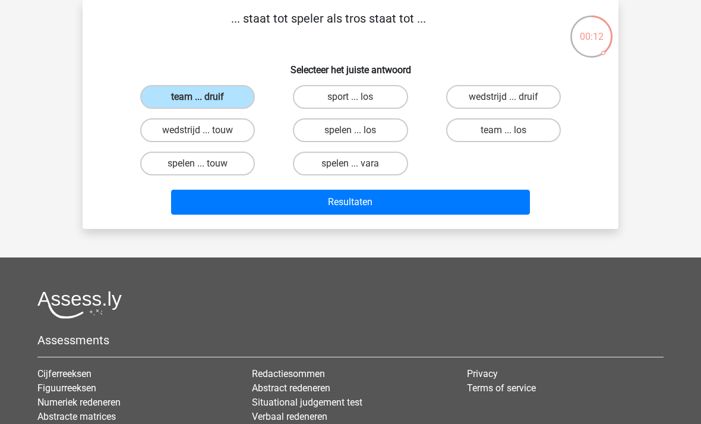
click at [212, 212] on button "Resultaten" at bounding box center [351, 202] width 360 height 25
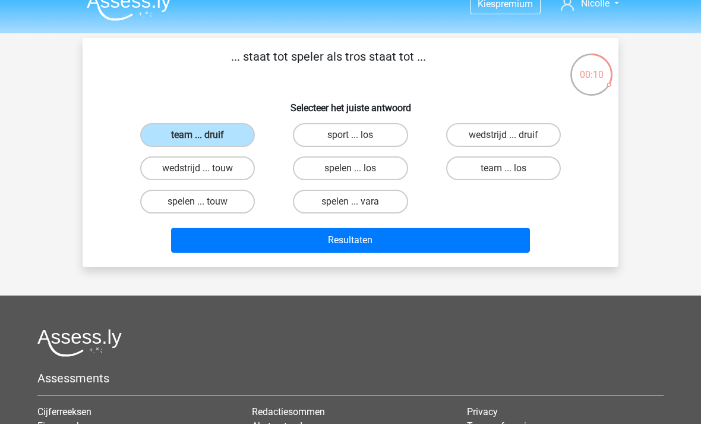
scroll to position [0, 0]
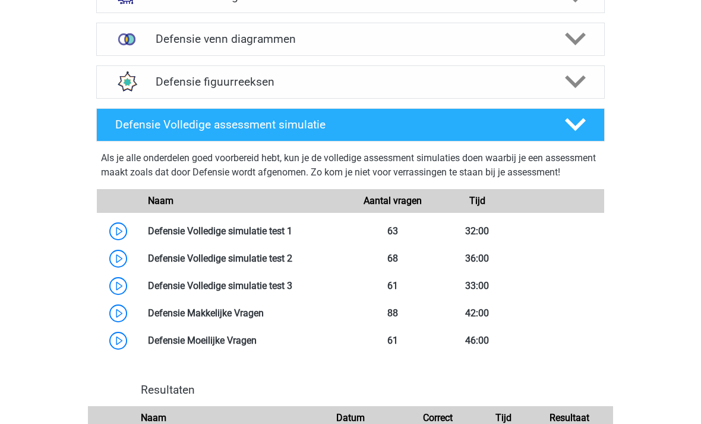
scroll to position [974, 0]
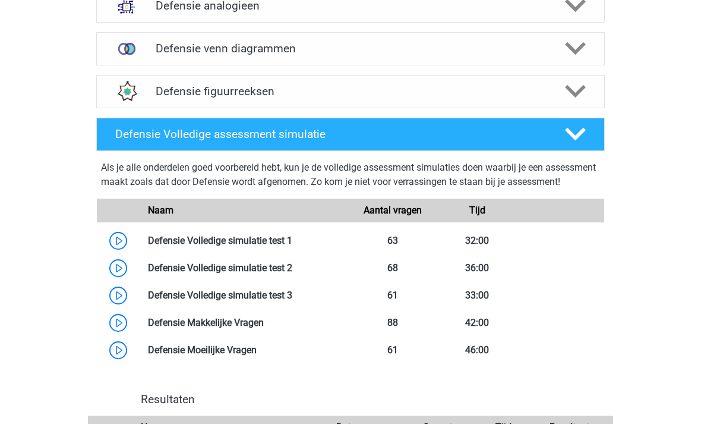
click at [581, 90] on polygon at bounding box center [575, 92] width 21 height 13
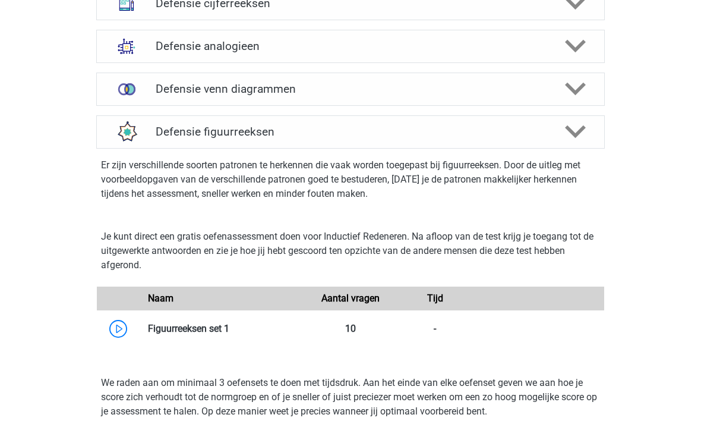
scroll to position [893, 0]
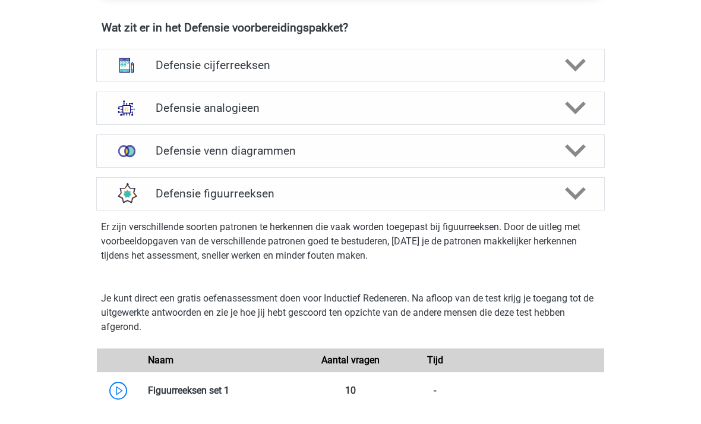
click at [587, 204] on div "Defensie figuurreeksen" at bounding box center [350, 194] width 509 height 33
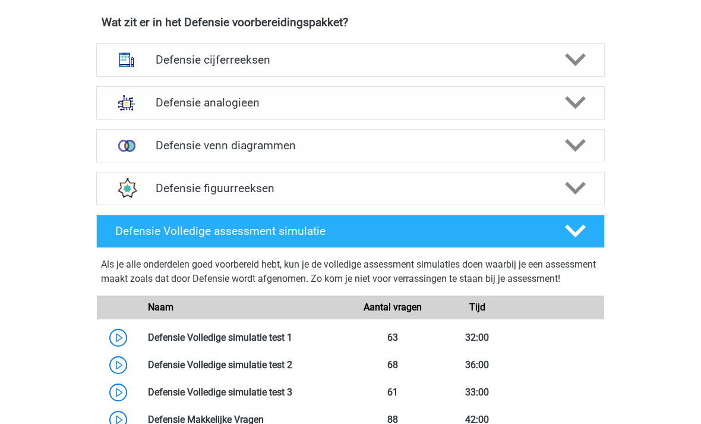
click at [581, 185] on polygon at bounding box center [575, 188] width 21 height 13
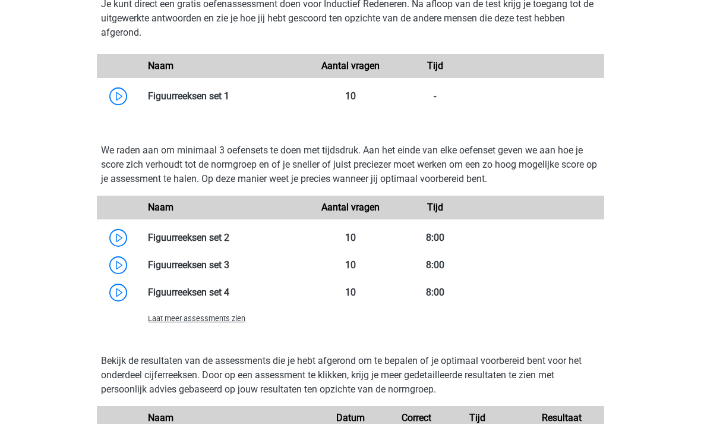
scroll to position [1166, 0]
click at [229, 298] on link at bounding box center [229, 292] width 0 height 11
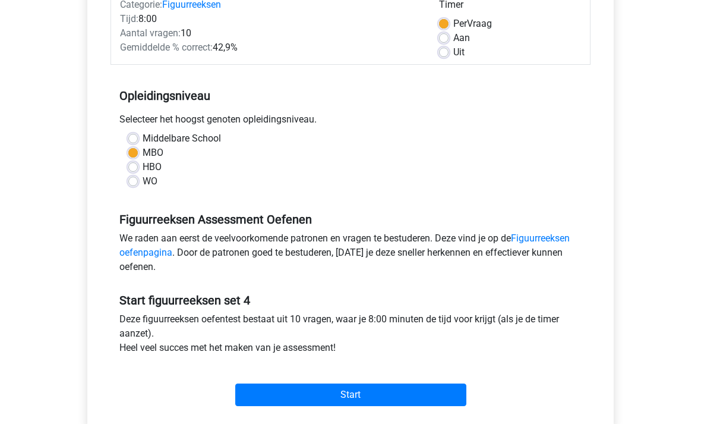
scroll to position [202, 0]
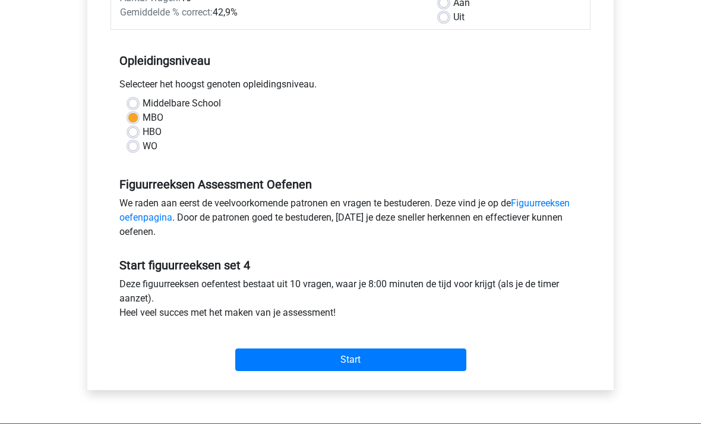
click at [269, 370] on input "Start" at bounding box center [350, 359] width 231 height 23
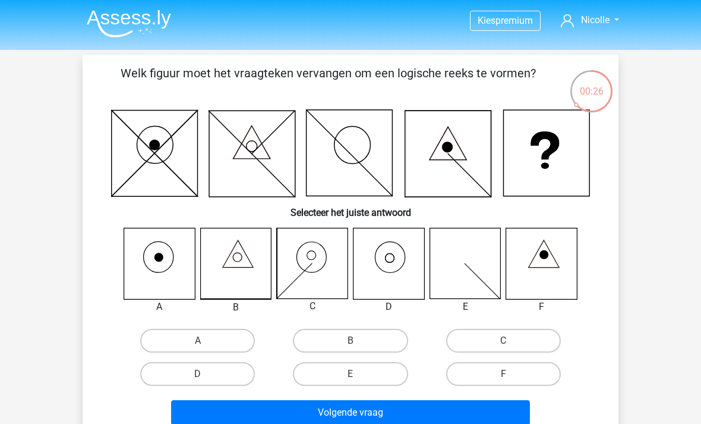
click at [226, 275] on icon at bounding box center [235, 263] width 71 height 71
click at [301, 342] on label "B" at bounding box center [350, 341] width 115 height 24
click at [351, 342] on input "B" at bounding box center [355, 345] width 8 height 8
radio input "true"
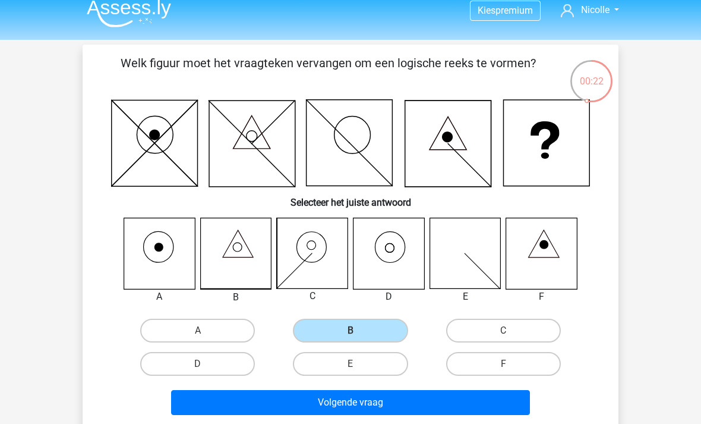
click at [326, 404] on button "Volgende vraag" at bounding box center [351, 402] width 360 height 25
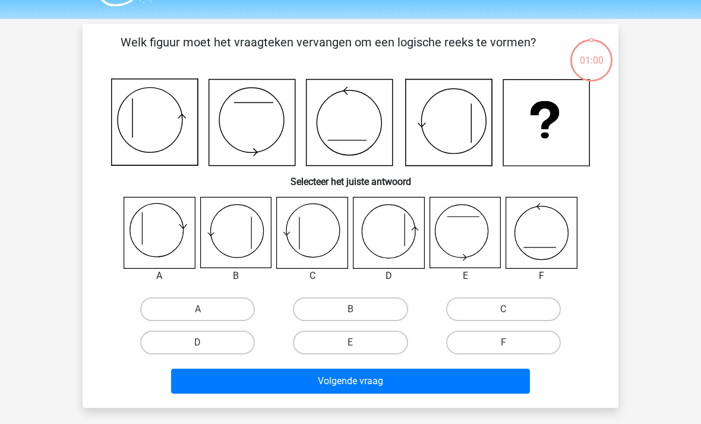
scroll to position [55, 0]
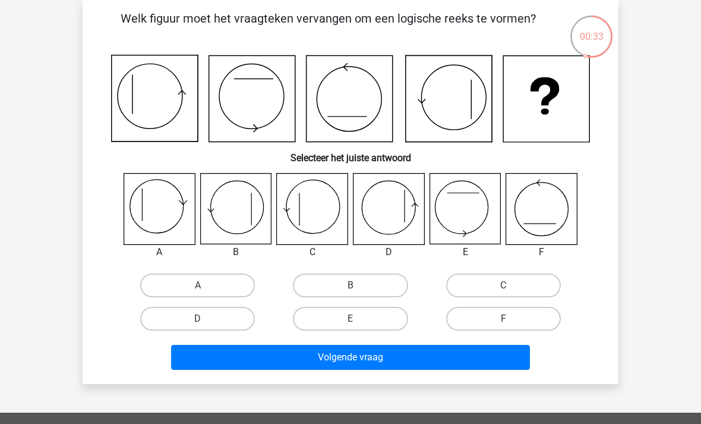
click at [210, 309] on label "D" at bounding box center [197, 319] width 115 height 24
click at [206, 319] on input "D" at bounding box center [202, 323] width 8 height 8
radio input "true"
click at [230, 314] on label "D" at bounding box center [197, 319] width 115 height 24
click at [206, 319] on input "D" at bounding box center [202, 323] width 8 height 8
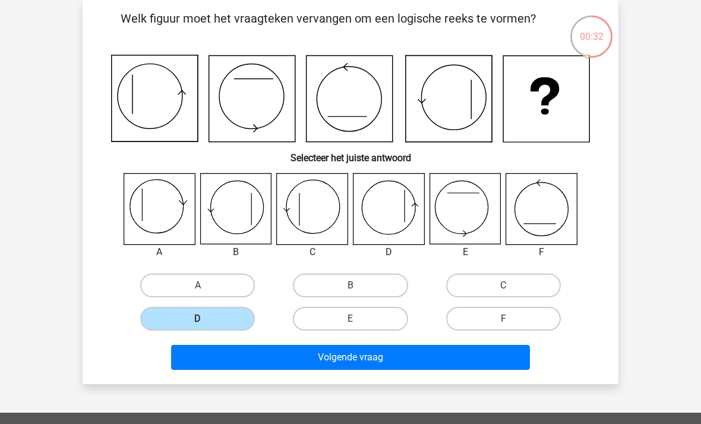
click at [320, 357] on button "Volgende vraag" at bounding box center [351, 357] width 360 height 25
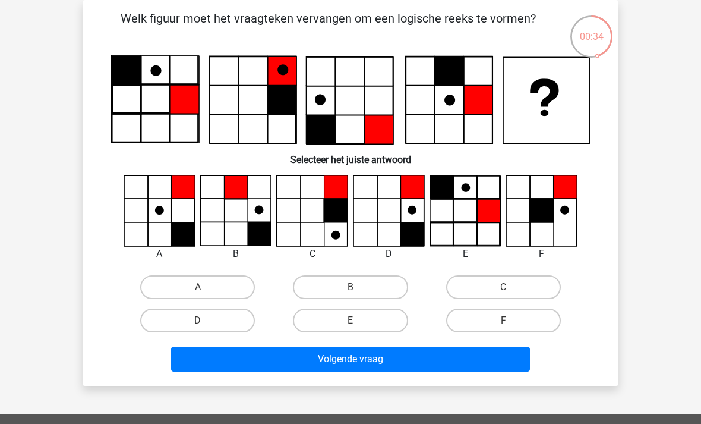
click at [573, 183] on icon at bounding box center [566, 187] width 24 height 24
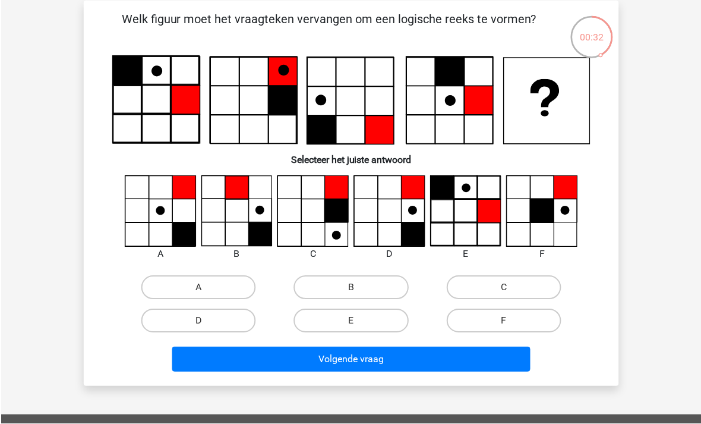
scroll to position [55, 0]
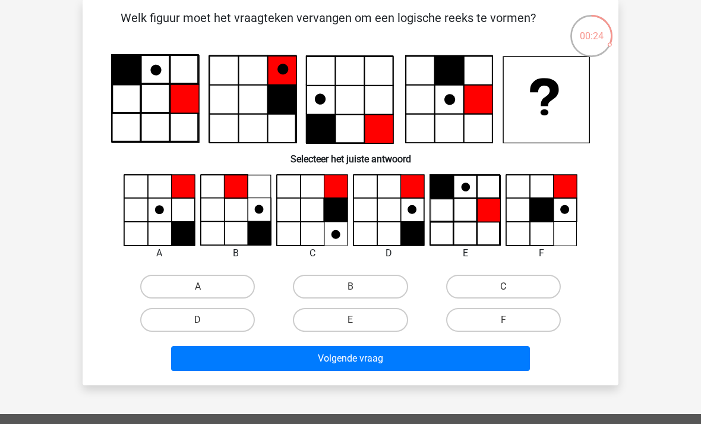
click at [505, 276] on label "C" at bounding box center [503, 287] width 115 height 24
click at [505, 287] on input "C" at bounding box center [507, 291] width 8 height 8
radio input "true"
click at [405, 357] on button "Volgende vraag" at bounding box center [351, 358] width 360 height 25
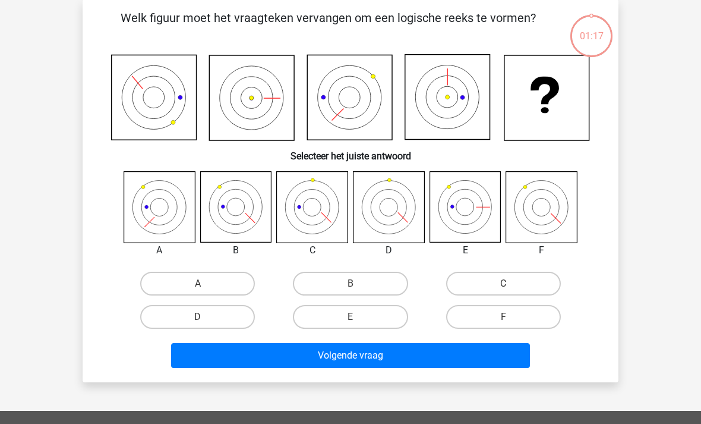
scroll to position [55, 0]
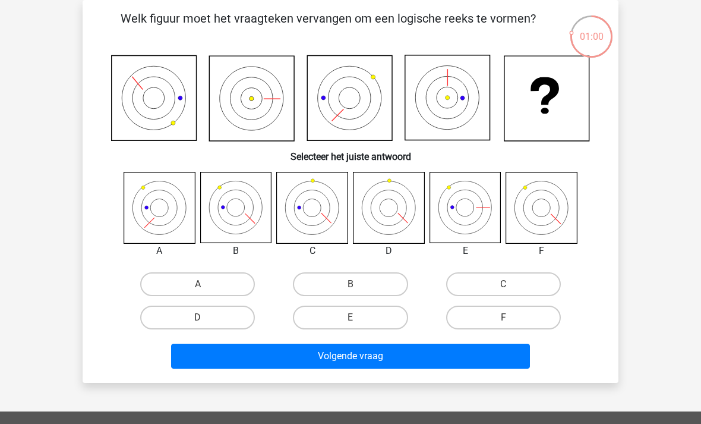
click at [392, 236] on icon at bounding box center [389, 207] width 71 height 71
click at [407, 258] on div "A B C D E" at bounding box center [351, 253] width 498 height 162
click at [312, 242] on icon at bounding box center [312, 207] width 71 height 71
click at [509, 277] on label "C" at bounding box center [503, 284] width 115 height 24
click at [509, 284] on input "C" at bounding box center [507, 288] width 8 height 8
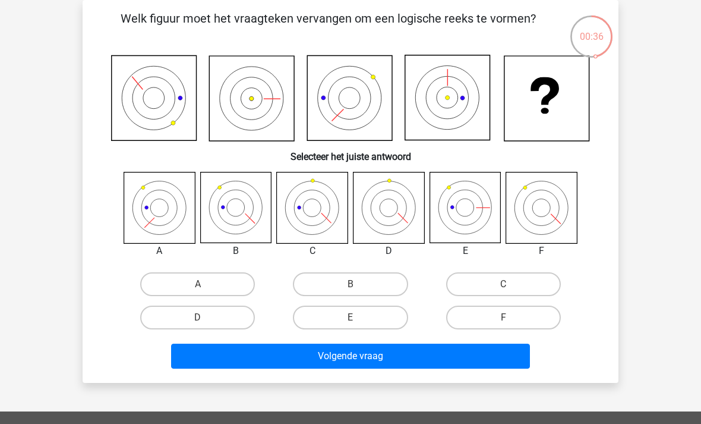
radio input "true"
click at [211, 306] on label "D" at bounding box center [197, 318] width 115 height 24
click at [206, 317] on input "D" at bounding box center [202, 321] width 8 height 8
radio input "true"
click at [226, 318] on label "D" at bounding box center [197, 318] width 115 height 24
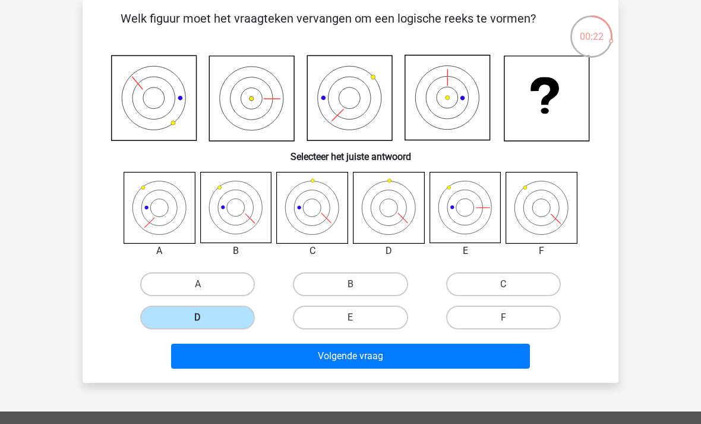
click at [206, 318] on input "D" at bounding box center [202, 321] width 8 height 8
click at [259, 360] on button "Volgende vraag" at bounding box center [351, 356] width 360 height 25
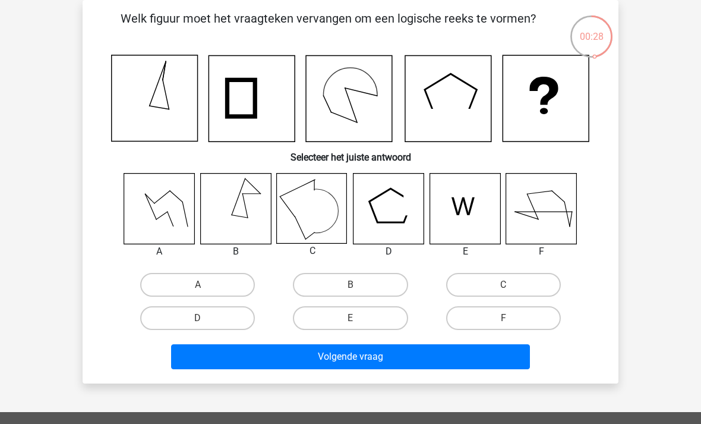
click at [339, 260] on div "A B C D E" at bounding box center [351, 254] width 498 height 162
click at [329, 281] on label "B" at bounding box center [350, 285] width 115 height 24
click at [351, 285] on input "B" at bounding box center [355, 289] width 8 height 8
radio input "true"
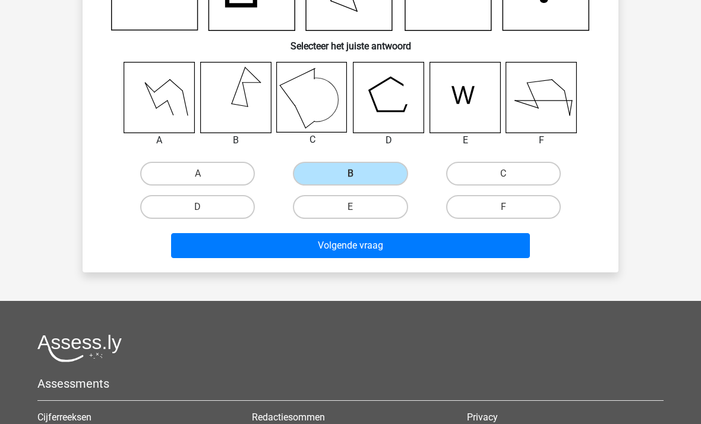
scroll to position [150, 0]
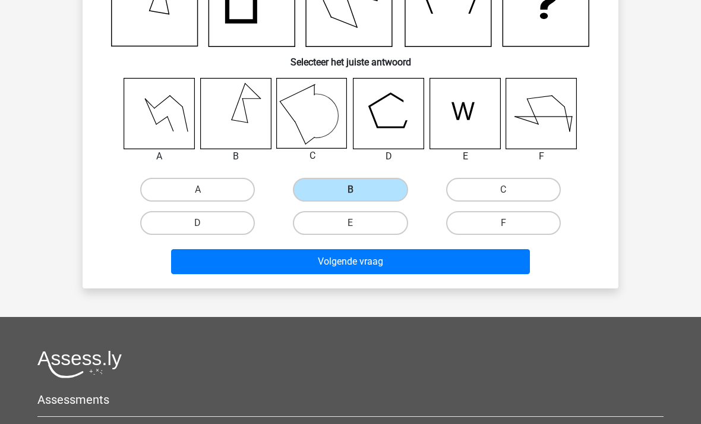
click at [479, 191] on label "C" at bounding box center [503, 190] width 115 height 24
click at [503, 191] on input "C" at bounding box center [507, 194] width 8 height 8
radio input "true"
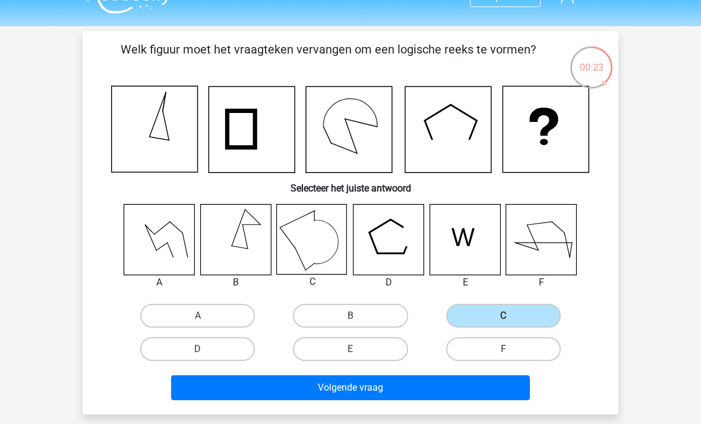
scroll to position [24, 0]
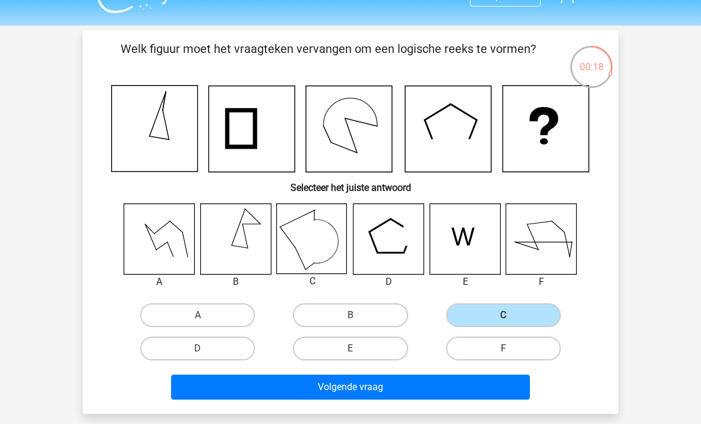
click at [372, 380] on button "Volgende vraag" at bounding box center [351, 386] width 360 height 25
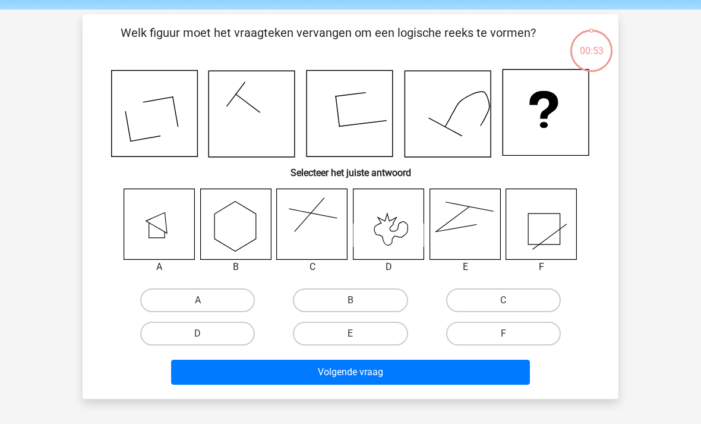
scroll to position [55, 0]
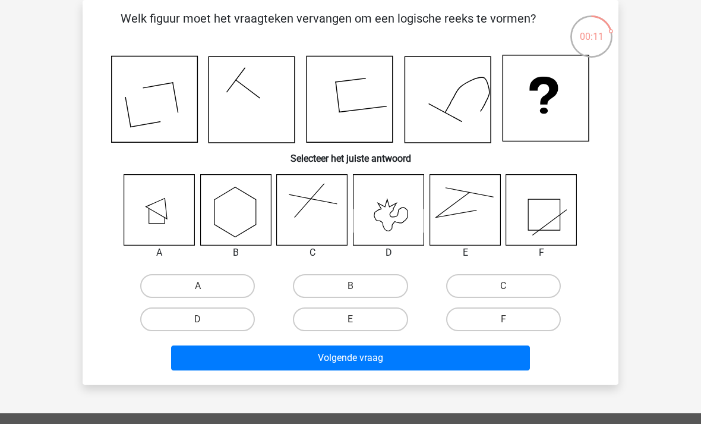
click at [552, 201] on icon at bounding box center [541, 209] width 71 height 71
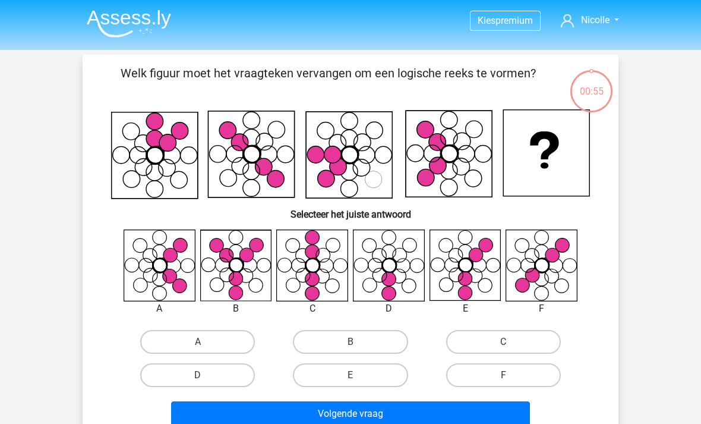
scroll to position [55, 0]
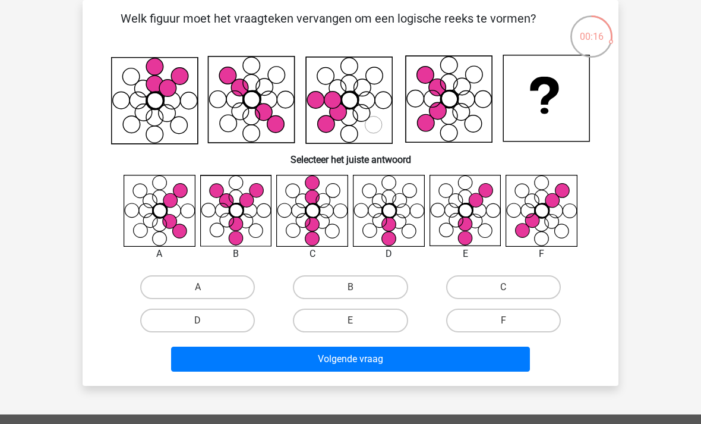
click at [313, 156] on h6 "Selecteer het juiste antwoord" at bounding box center [351, 154] width 498 height 21
click at [477, 223] on icon at bounding box center [465, 210] width 71 height 71
click at [385, 318] on label "E" at bounding box center [350, 321] width 115 height 24
click at [358, 320] on input "E" at bounding box center [355, 324] width 8 height 8
radio input "true"
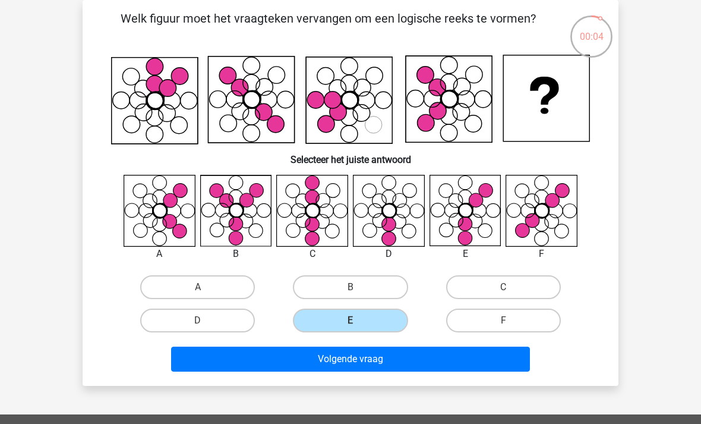
click at [396, 364] on button "Volgende vraag" at bounding box center [351, 359] width 360 height 25
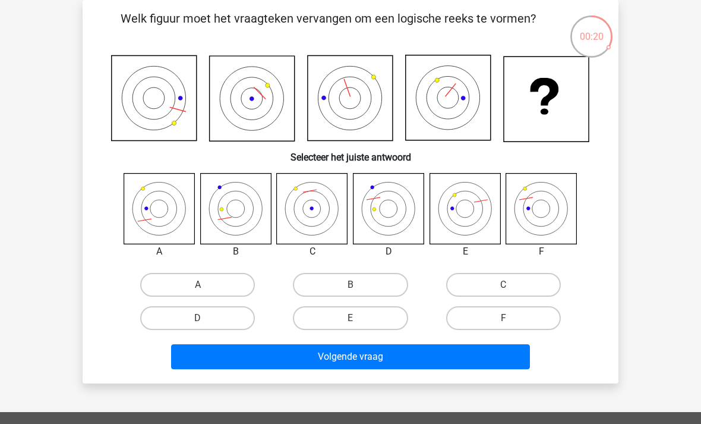
click at [544, 221] on icon at bounding box center [541, 208] width 71 height 71
click at [137, 221] on icon at bounding box center [159, 208] width 71 height 71
click at [222, 286] on label "A" at bounding box center [197, 285] width 115 height 24
click at [206, 286] on input "A" at bounding box center [202, 289] width 8 height 8
radio input "true"
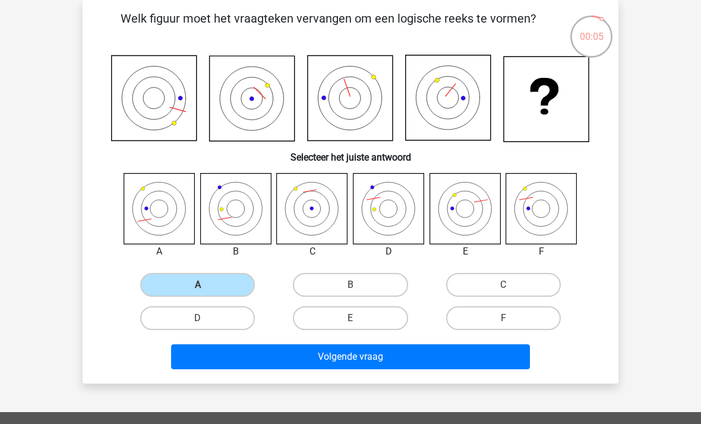
click at [348, 357] on button "Volgende vraag" at bounding box center [351, 356] width 360 height 25
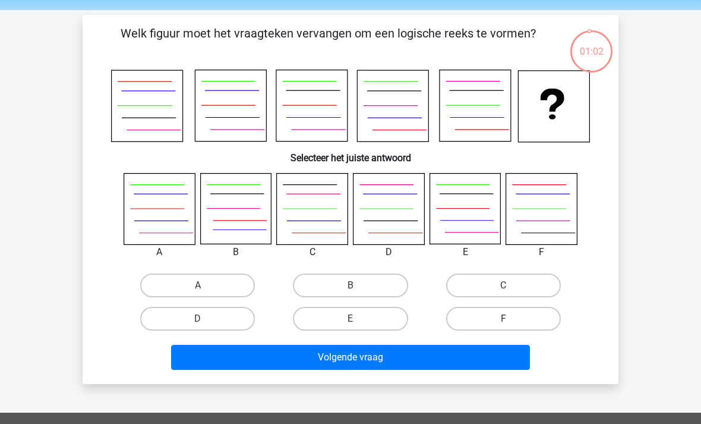
scroll to position [34, 0]
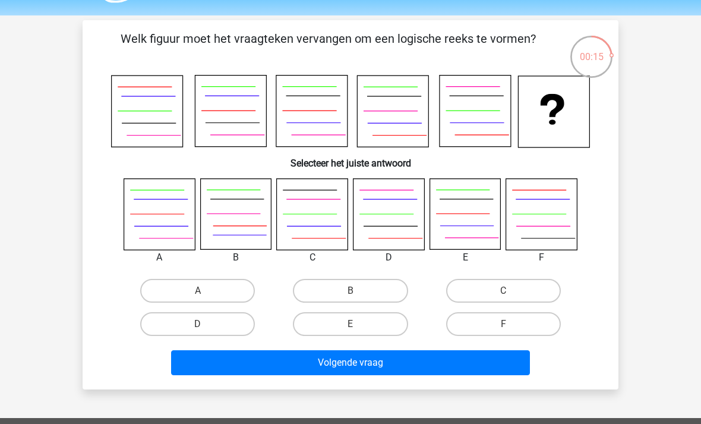
click at [484, 237] on icon at bounding box center [465, 214] width 71 height 71
click at [172, 219] on icon at bounding box center [159, 214] width 71 height 71
click at [486, 222] on icon at bounding box center [465, 214] width 71 height 71
click at [373, 329] on label "E" at bounding box center [350, 324] width 115 height 24
click at [358, 329] on input "E" at bounding box center [355, 328] width 8 height 8
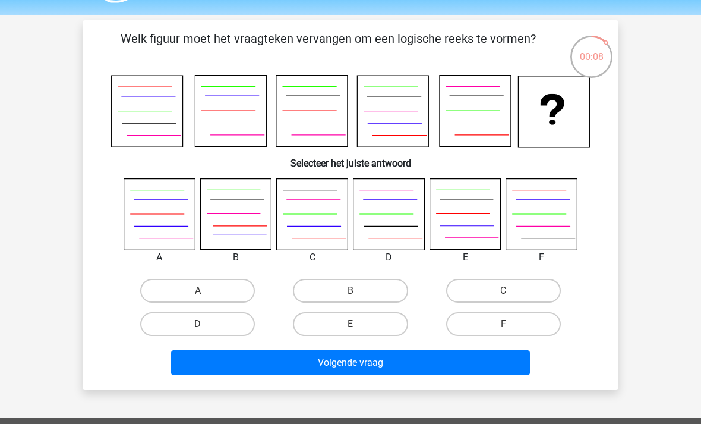
radio input "true"
click at [352, 371] on button "Volgende vraag" at bounding box center [351, 362] width 360 height 25
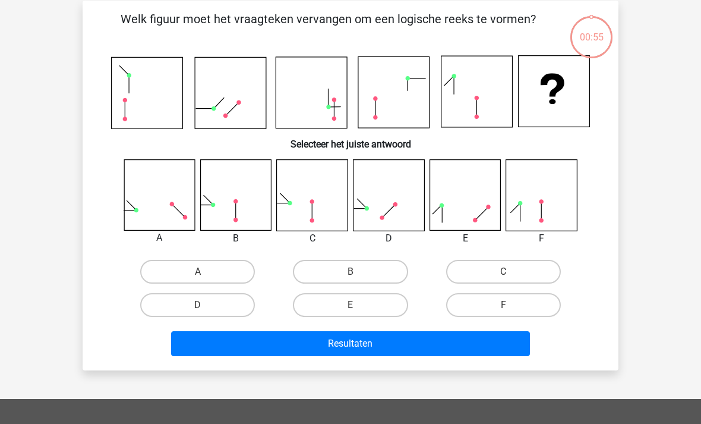
scroll to position [55, 0]
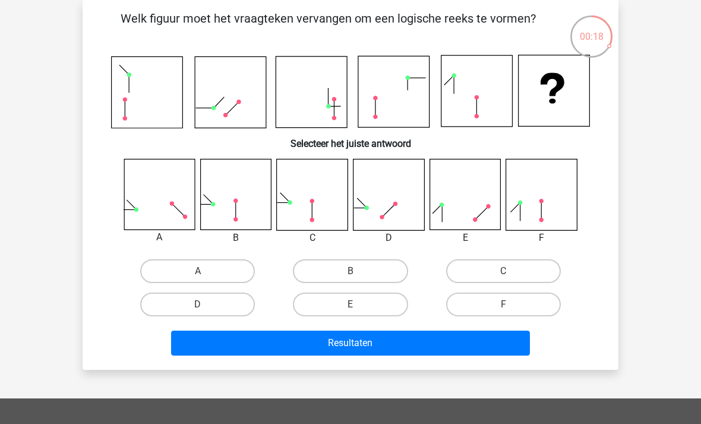
click at [235, 311] on label "D" at bounding box center [197, 304] width 115 height 24
click at [206, 311] on input "D" at bounding box center [202, 308] width 8 height 8
radio input "true"
click at [326, 344] on button "Resultaten" at bounding box center [351, 343] width 360 height 25
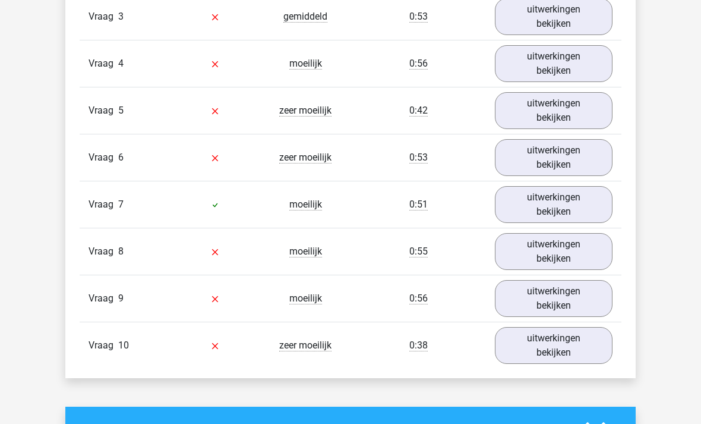
scroll to position [1101, 0]
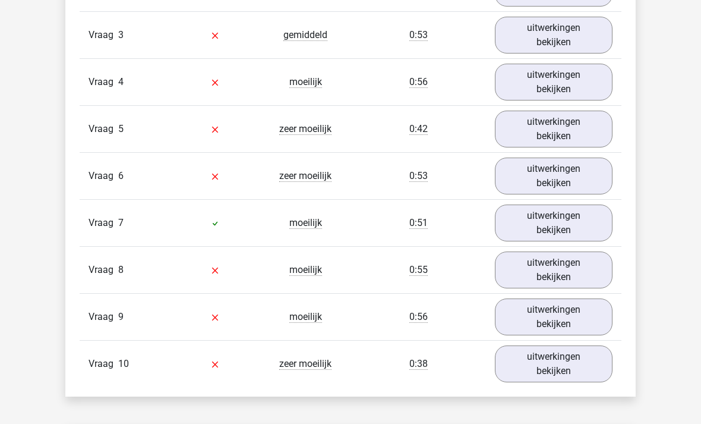
click at [541, 363] on link "uitwerkingen bekijken" at bounding box center [554, 364] width 118 height 37
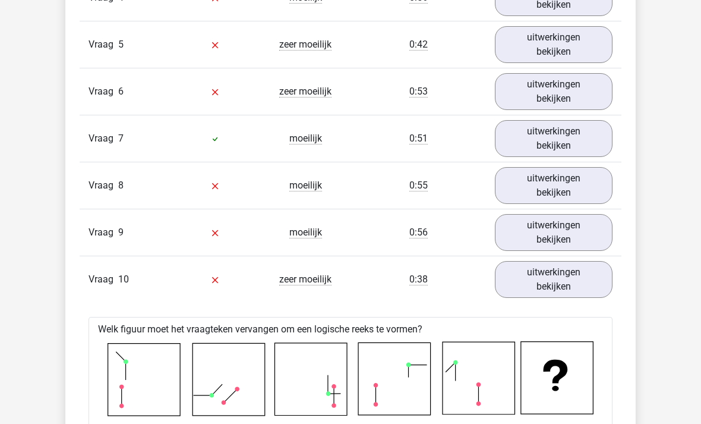
scroll to position [1186, 0]
click at [578, 272] on link "uitwerkingen bekijken" at bounding box center [554, 280] width 118 height 37
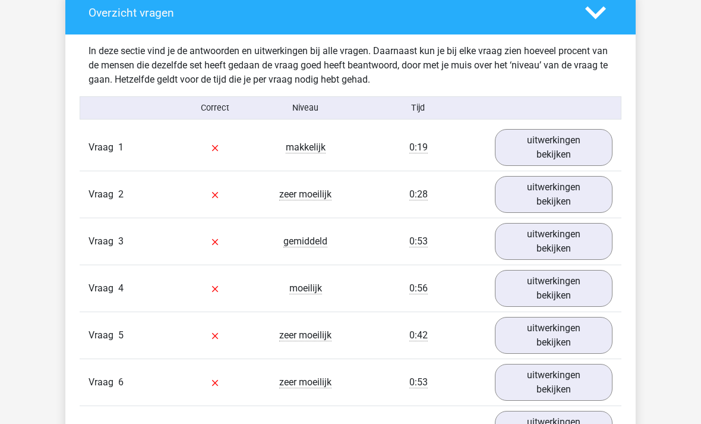
scroll to position [863, 0]
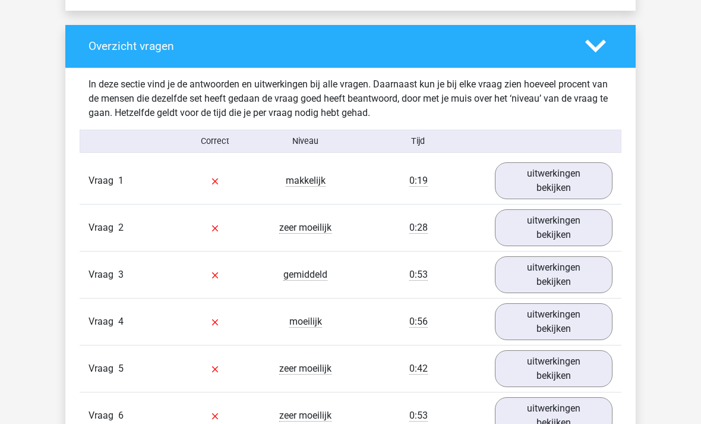
click at [599, 184] on link "uitwerkingen bekijken" at bounding box center [554, 180] width 118 height 37
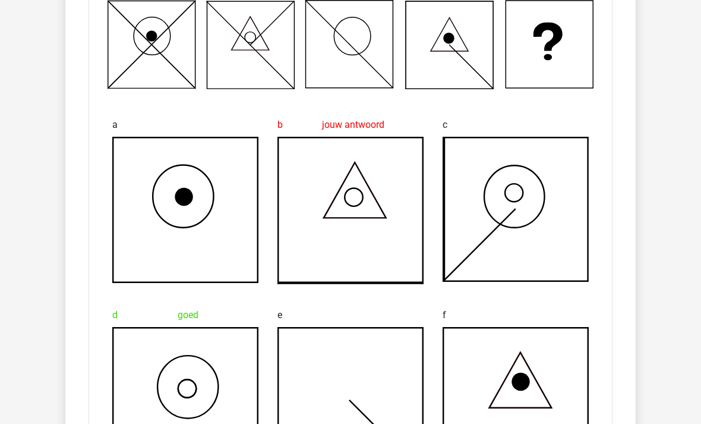
scroll to position [1104, 0]
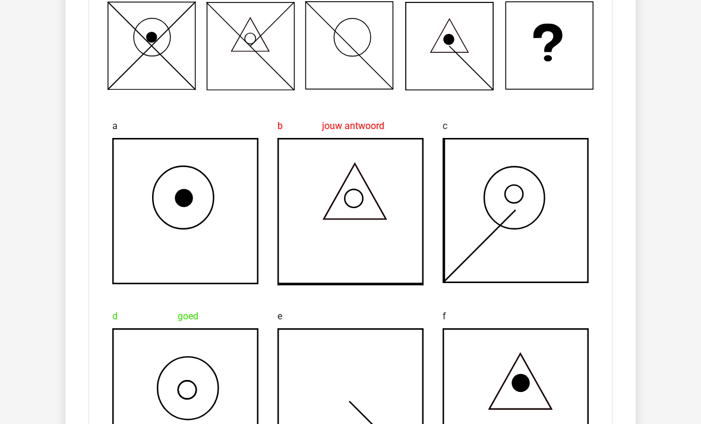
click at [166, 59] on icon at bounding box center [151, 45] width 87 height 87
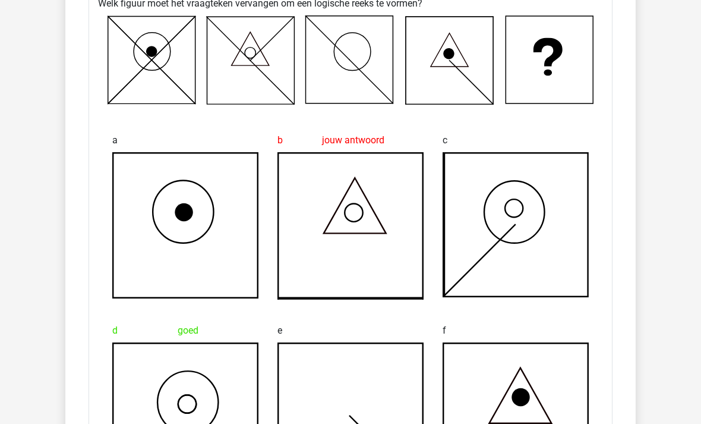
scroll to position [1094, 0]
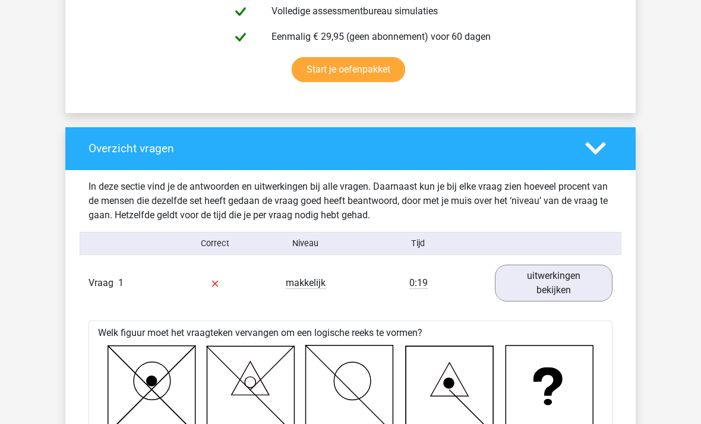
click at [584, 279] on link "uitwerkingen bekijken" at bounding box center [554, 283] width 118 height 37
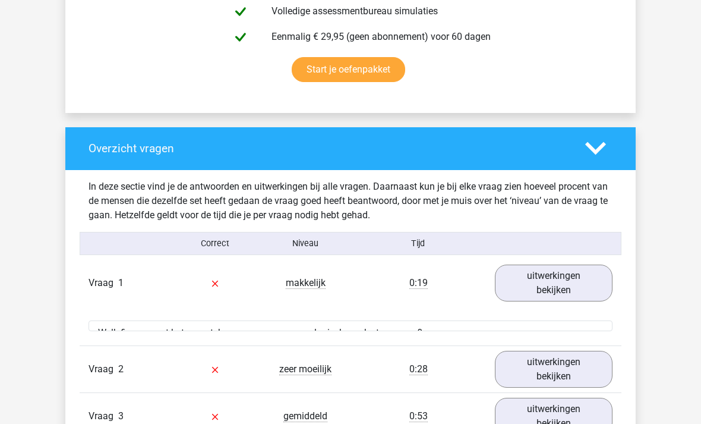
scroll to position [760, 0]
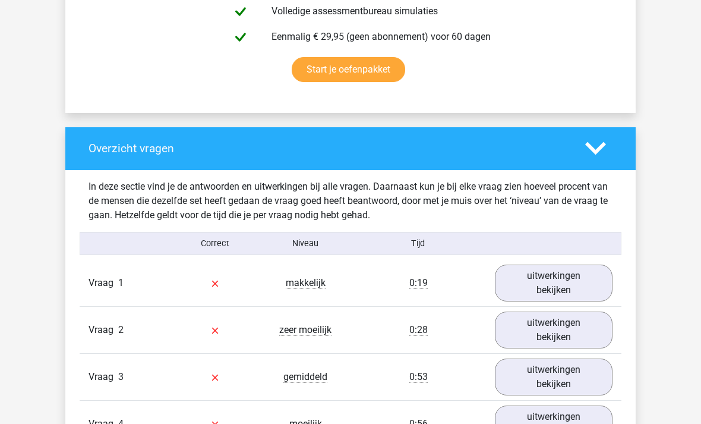
click at [577, 326] on link "uitwerkingen bekijken" at bounding box center [554, 329] width 118 height 37
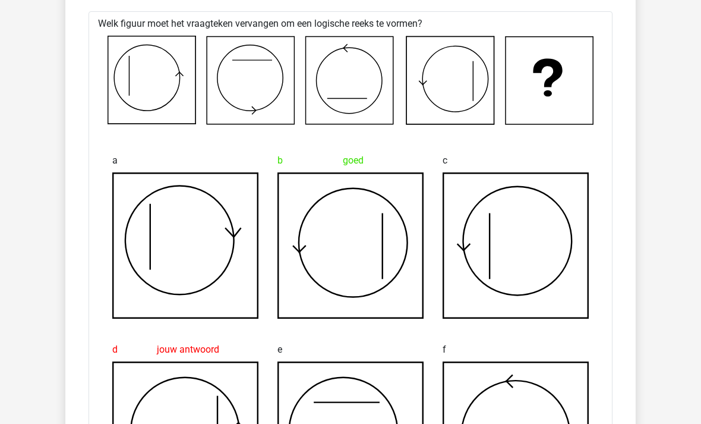
scroll to position [1114, 0]
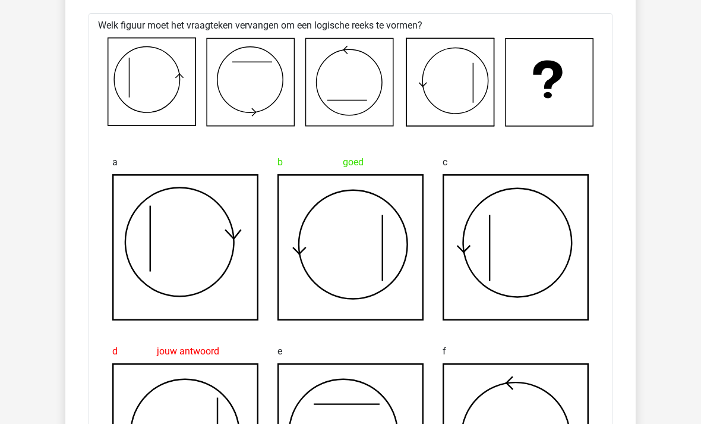
click at [369, 280] on icon at bounding box center [350, 248] width 145 height 145
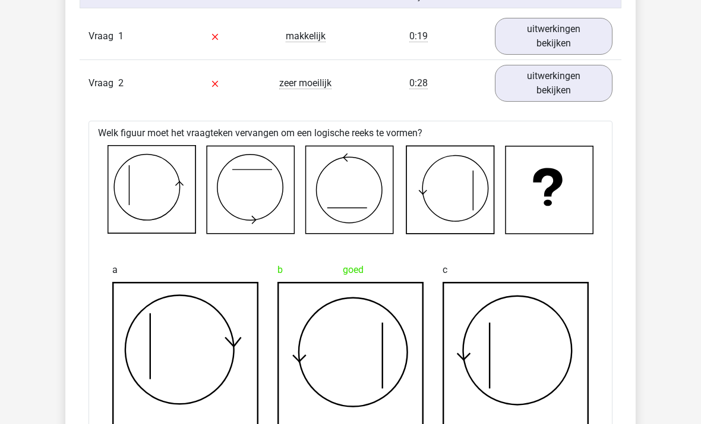
click at [581, 91] on link "uitwerkingen bekijken" at bounding box center [554, 83] width 118 height 37
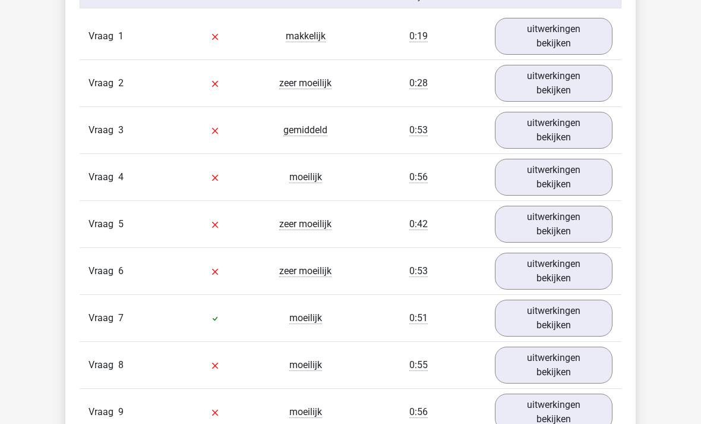
scroll to position [992, 0]
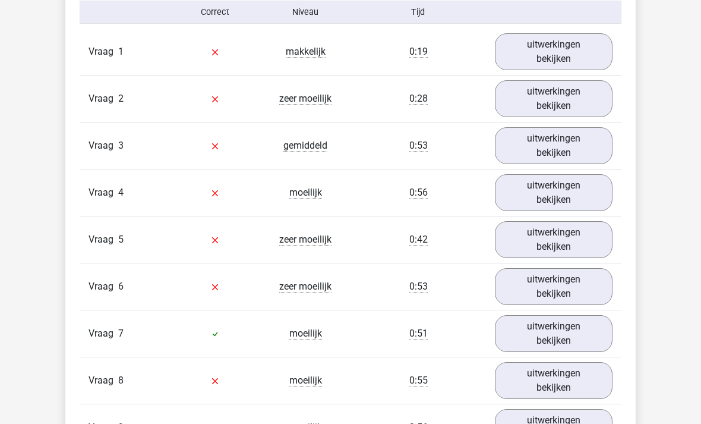
click at [585, 152] on link "uitwerkingen bekijken" at bounding box center [554, 145] width 118 height 37
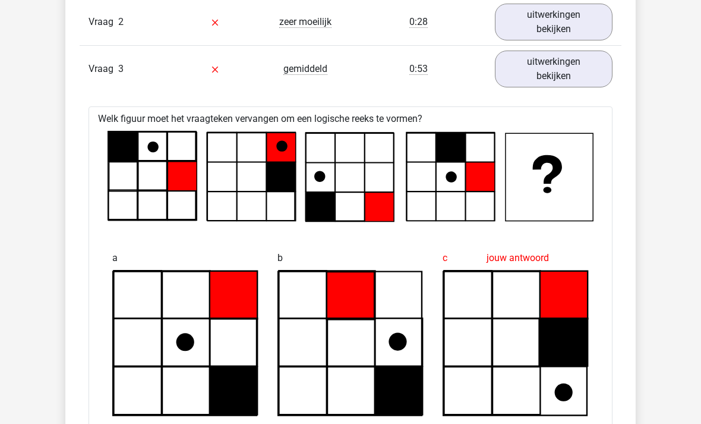
scroll to position [1065, 0]
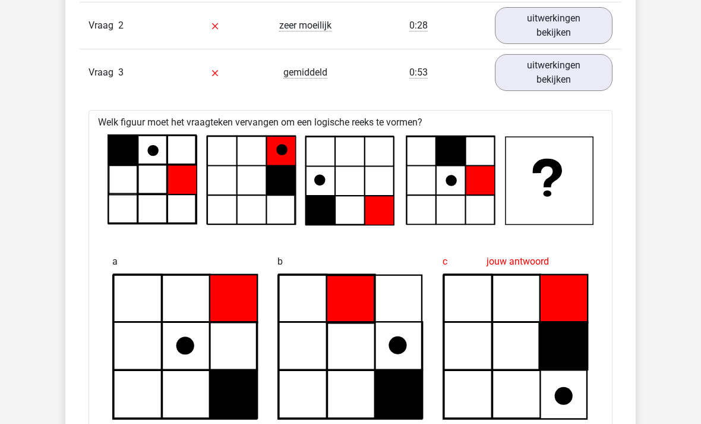
click at [153, 130] on div at bounding box center [350, 180] width 505 height 100
click at [589, 34] on link "uitwerkingen bekijken" at bounding box center [554, 25] width 118 height 37
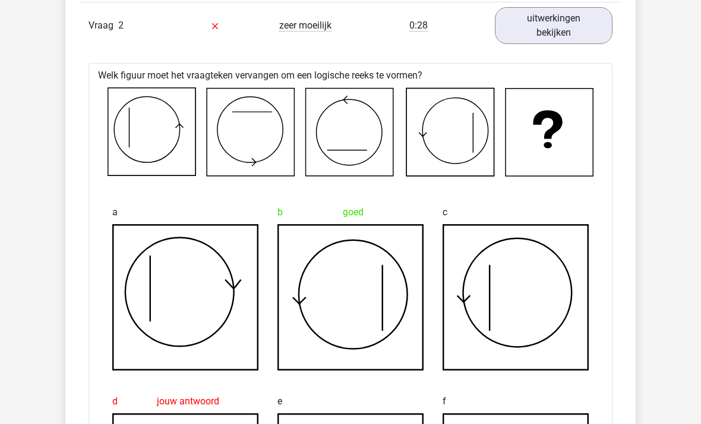
click at [587, 37] on link "uitwerkingen bekijken" at bounding box center [554, 25] width 118 height 37
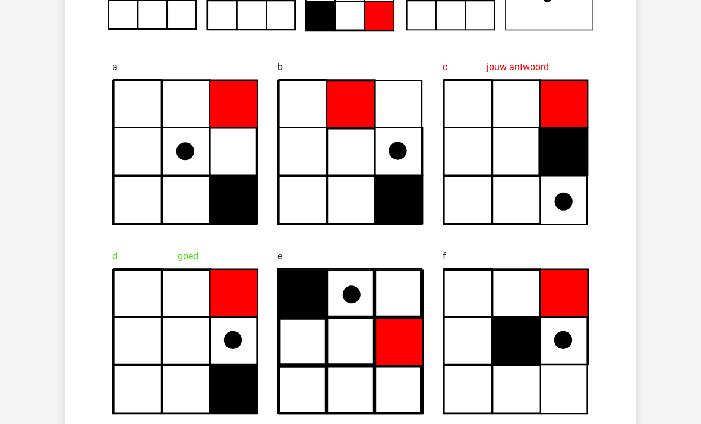
scroll to position [1106, 0]
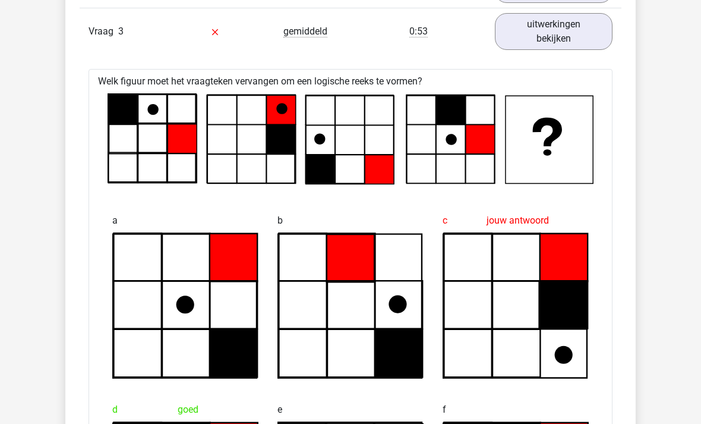
click at [586, 29] on link "uitwerkingen bekijken" at bounding box center [554, 31] width 118 height 37
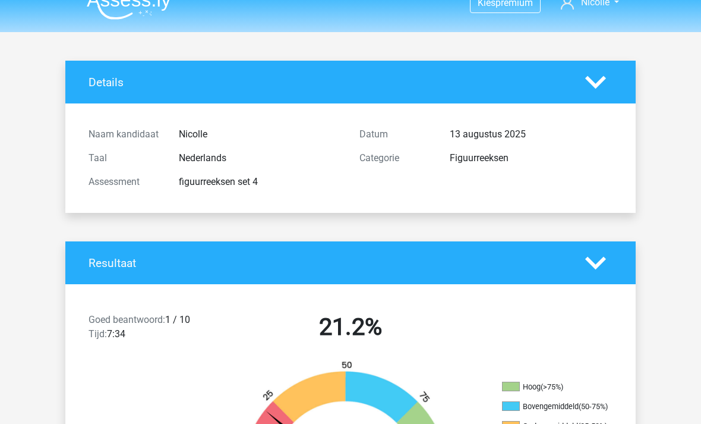
scroll to position [0, 0]
